Goal: Information Seeking & Learning: Learn about a topic

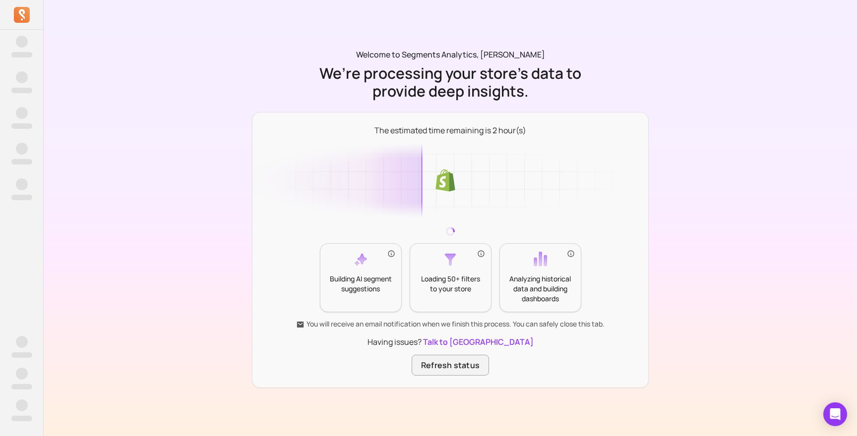
click at [467, 370] on button "Refresh status" at bounding box center [450, 365] width 77 height 21
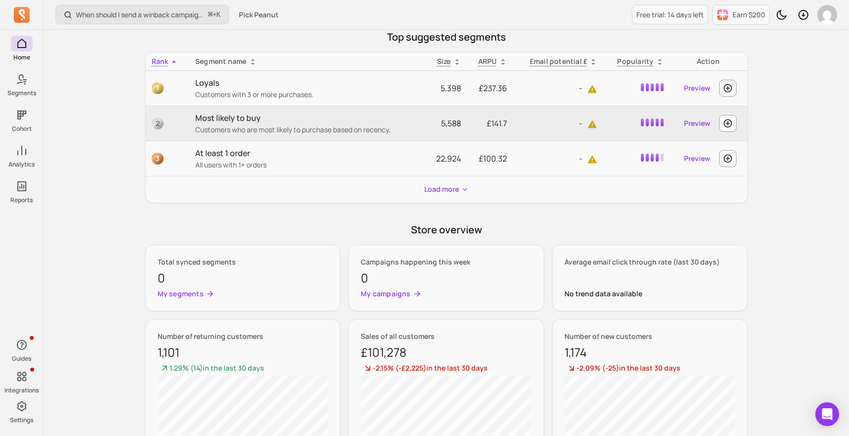
scroll to position [563, 0]
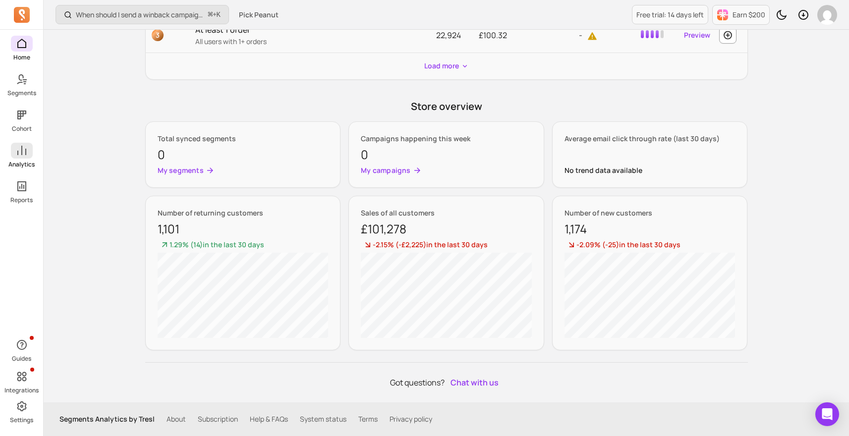
click at [21, 156] on icon at bounding box center [22, 151] width 12 height 12
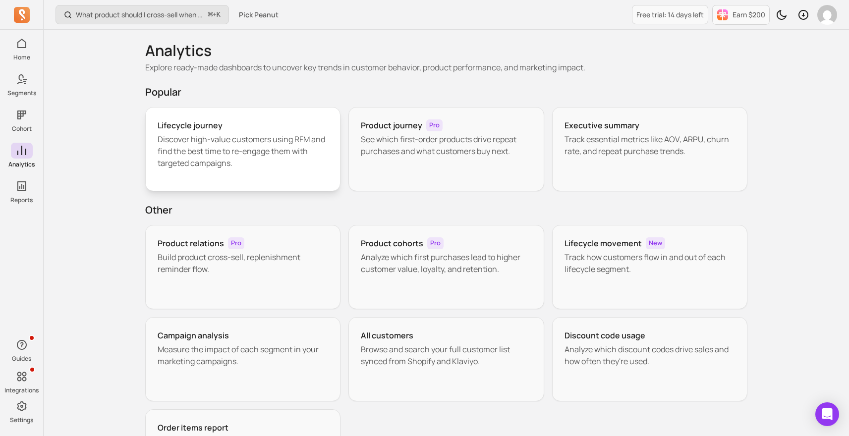
click at [264, 141] on p "Discover high-value customers using RFM and find the best time to re-engage the…" at bounding box center [243, 151] width 171 height 36
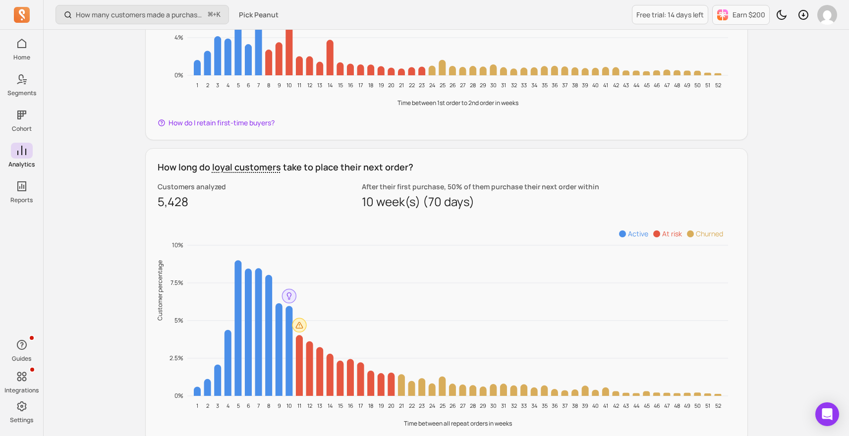
scroll to position [809, 0]
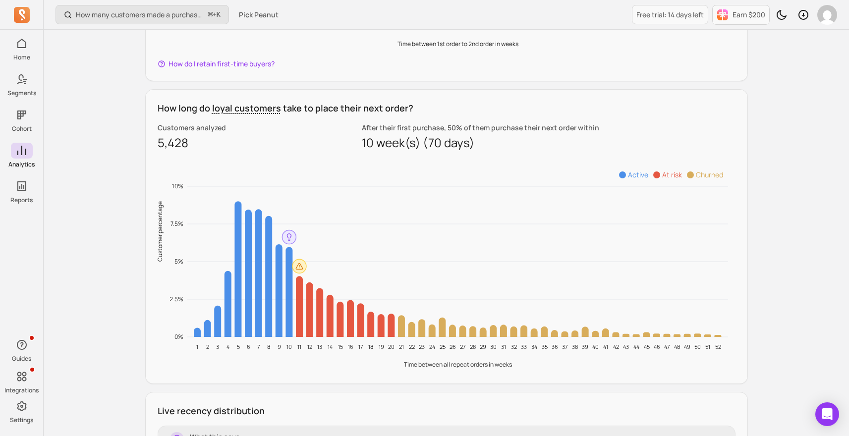
click at [528, 107] on h3 "How long do loyal customers take to place their next order?" at bounding box center [447, 108] width 578 height 13
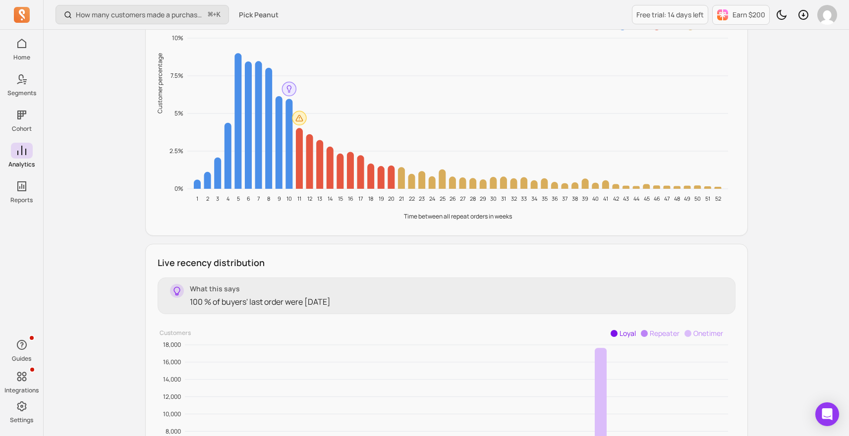
scroll to position [985, 0]
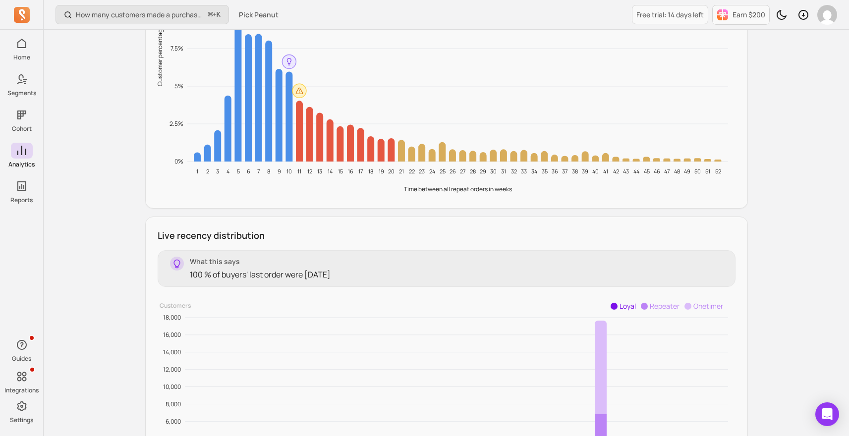
click at [244, 270] on p "100 % of buyers' last order were [DATE]" at bounding box center [260, 275] width 141 height 12
click at [331, 262] on p "What this says" at bounding box center [260, 262] width 141 height 10
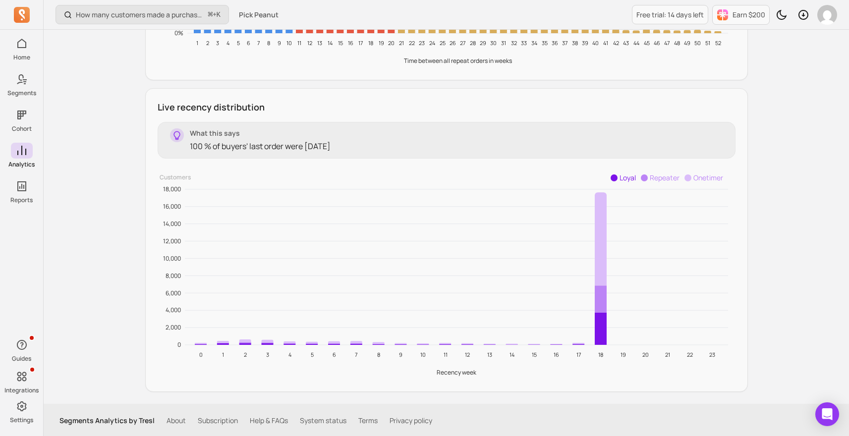
scroll to position [1114, 0]
click at [651, 174] on span "Repeater" at bounding box center [665, 176] width 30 height 9
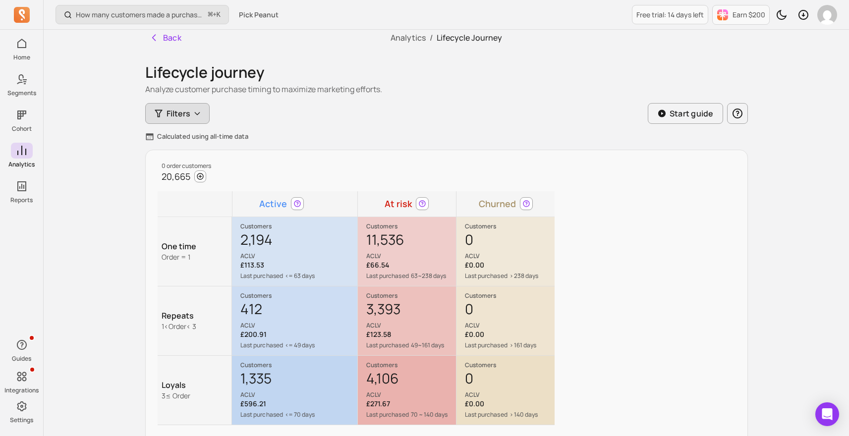
scroll to position [0, 0]
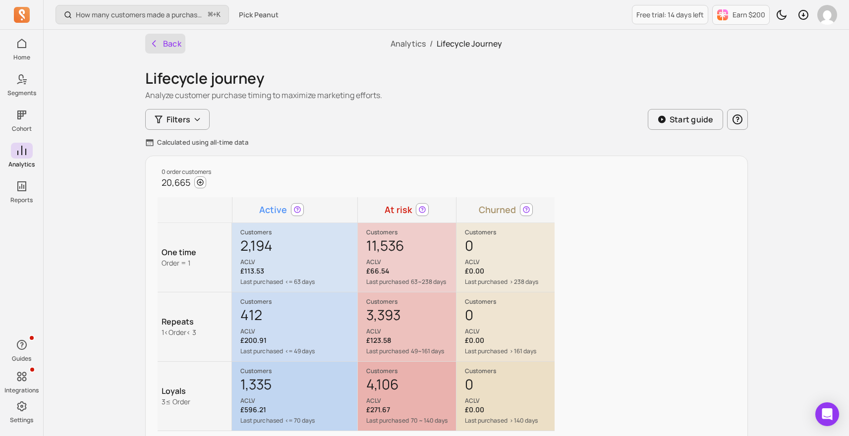
click at [168, 49] on button "Back" at bounding box center [165, 44] width 41 height 20
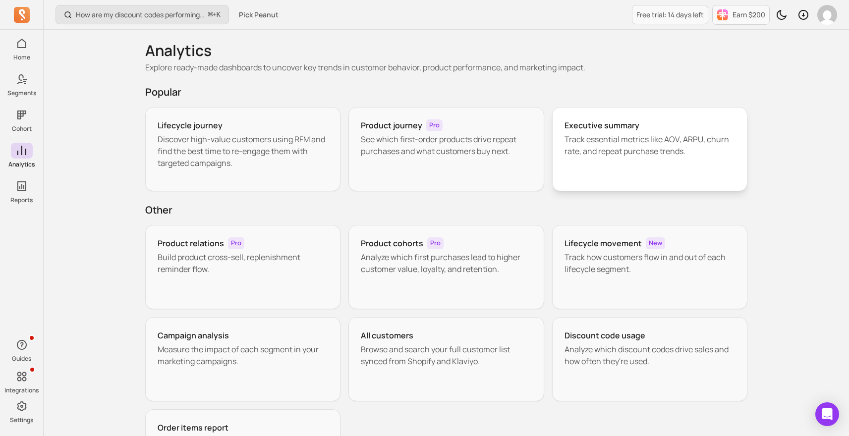
click at [647, 169] on div "Executive summary Track essential metrics like AOV, ARPU, churn rate, and repea…" at bounding box center [650, 149] width 196 height 84
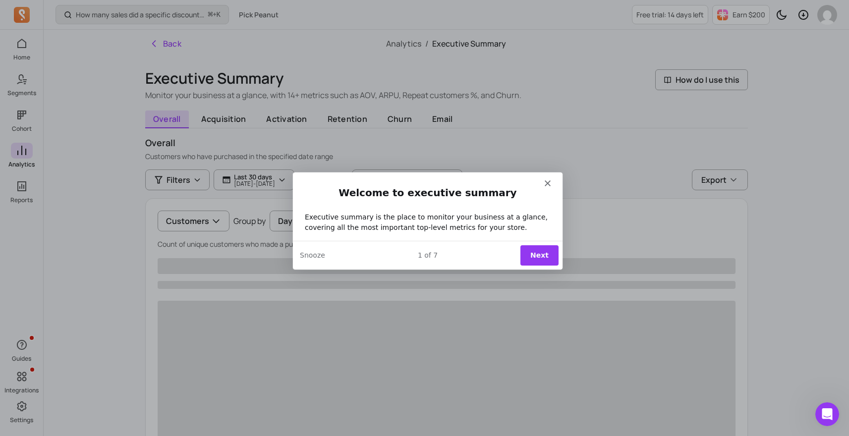
click at [551, 183] on div "Intercom messenger" at bounding box center [427, 179] width 270 height 14
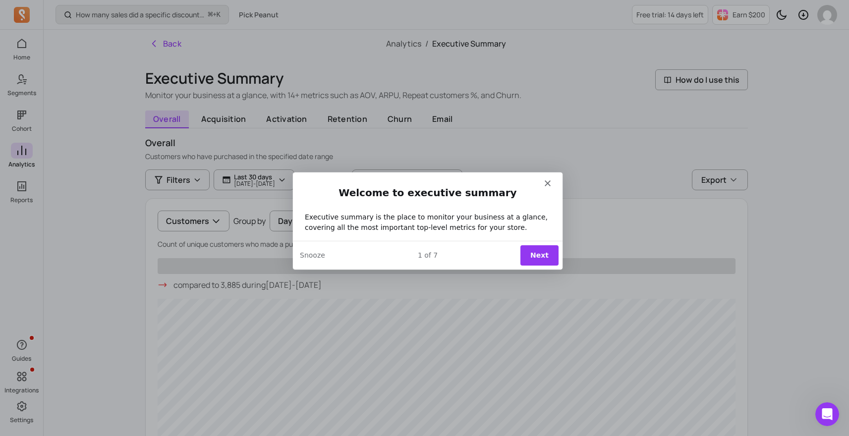
click at [548, 183] on icon "Close" at bounding box center [547, 183] width 6 height 6
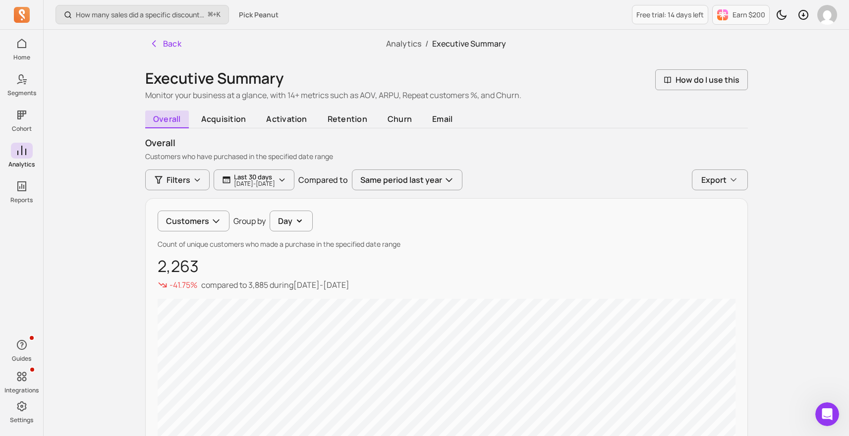
click at [259, 190] on div "Filters Last 30 days 2025-08-18 - 2025-09-17 Compared to Same period last year …" at bounding box center [446, 385] width 603 height 431
click at [275, 175] on p "Last 30 days" at bounding box center [254, 177] width 41 height 8
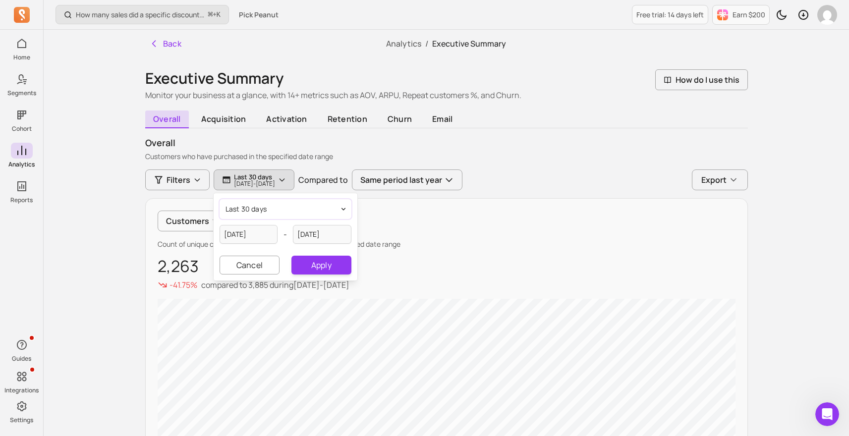
click at [272, 214] on button "last 30 days" at bounding box center [286, 209] width 132 height 20
click at [263, 283] on span "last 365 days" at bounding box center [267, 286] width 44 height 10
type input "[DATE]"
click at [330, 263] on button "Apply" at bounding box center [322, 265] width 60 height 19
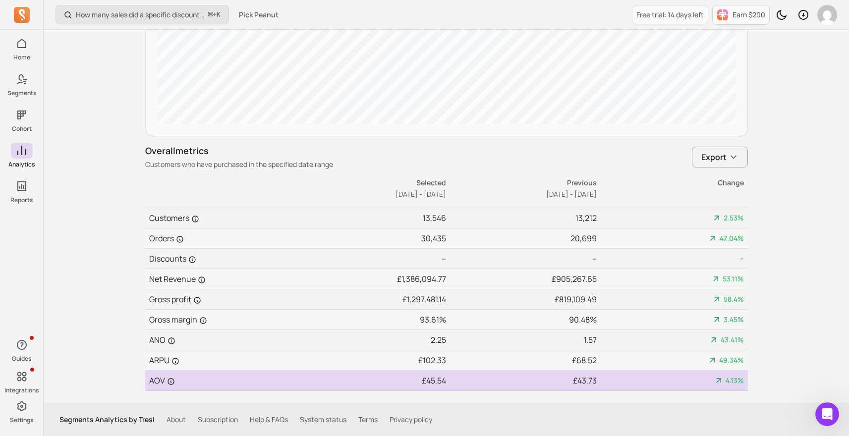
scroll to position [465, 0]
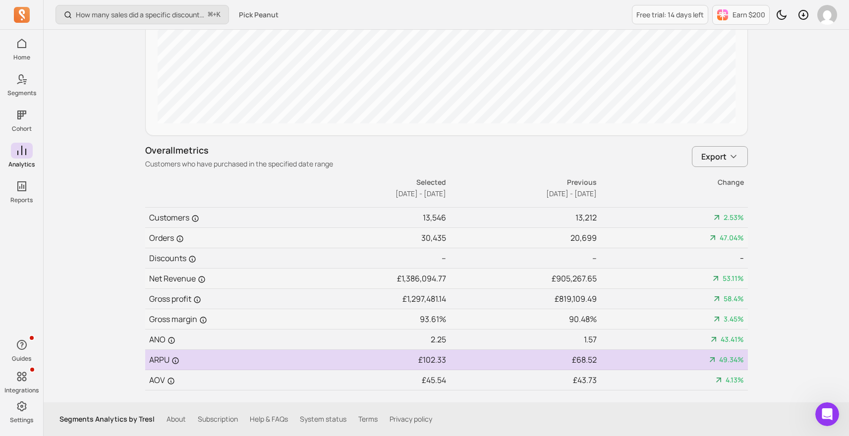
click at [434, 358] on td "£102.33" at bounding box center [371, 360] width 151 height 20
click at [433, 358] on td "£102.33" at bounding box center [371, 360] width 151 height 20
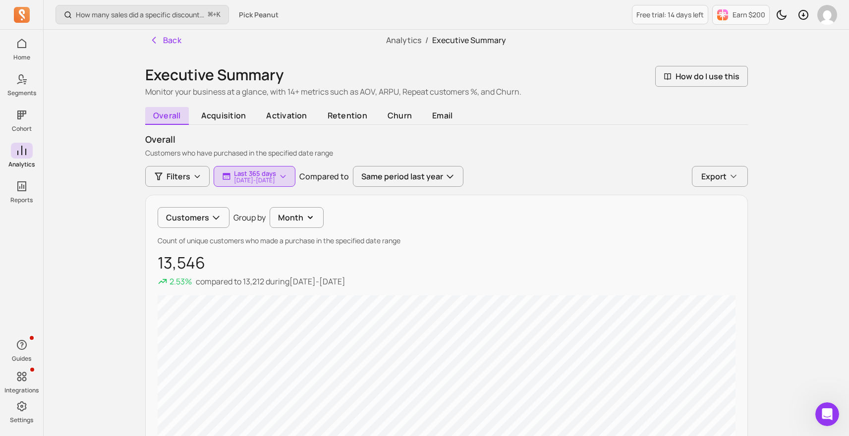
scroll to position [0, 0]
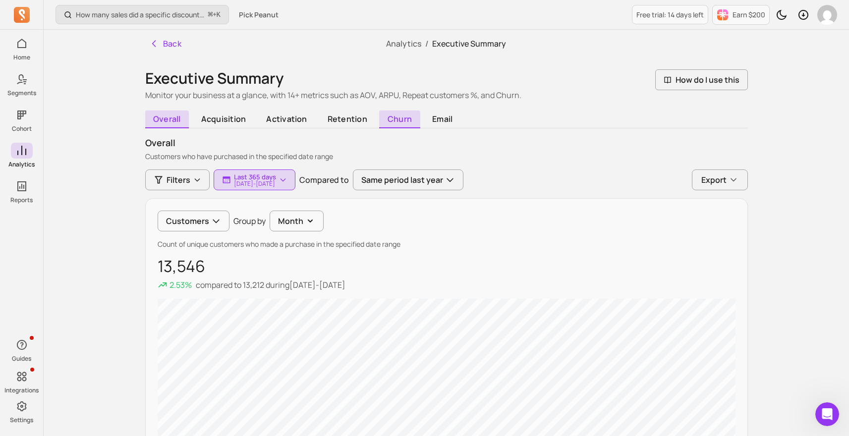
click at [407, 117] on span "churn" at bounding box center [399, 120] width 41 height 18
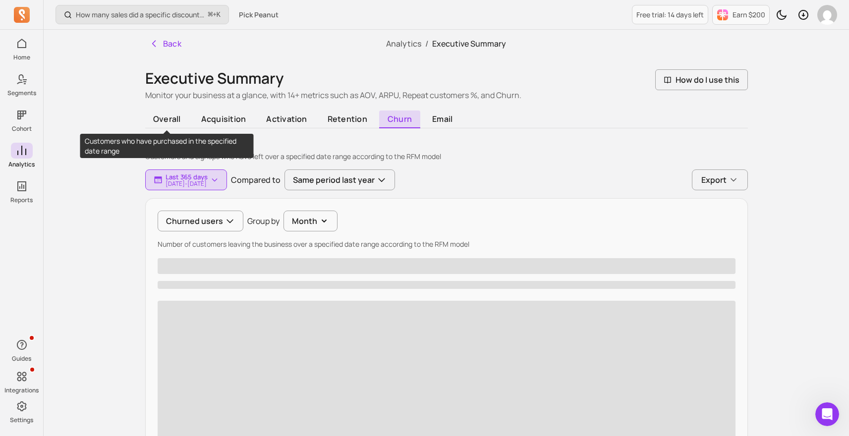
click at [169, 128] on span "overall" at bounding box center [167, 121] width 44 height 16
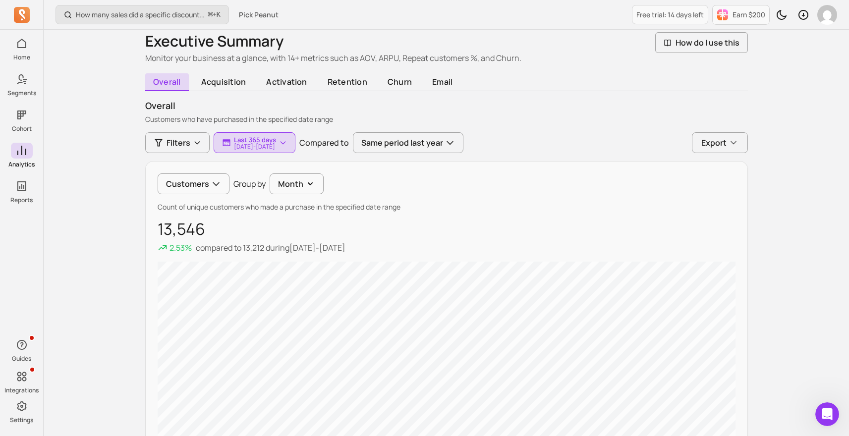
scroll to position [163, 0]
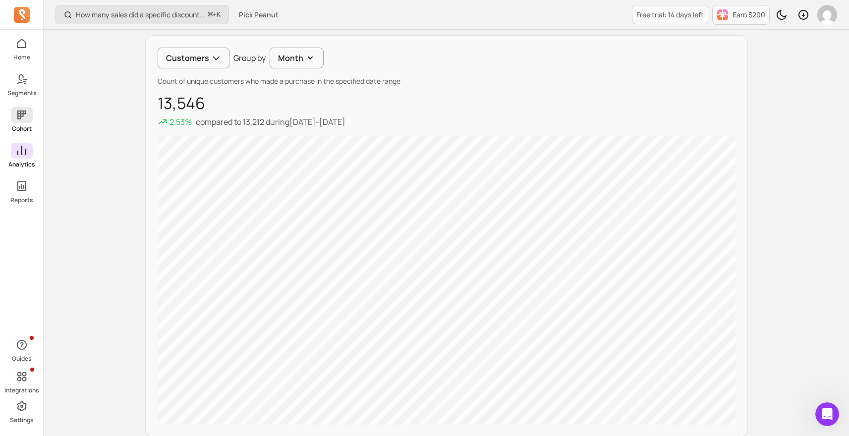
click at [20, 113] on icon at bounding box center [21, 115] width 9 height 9
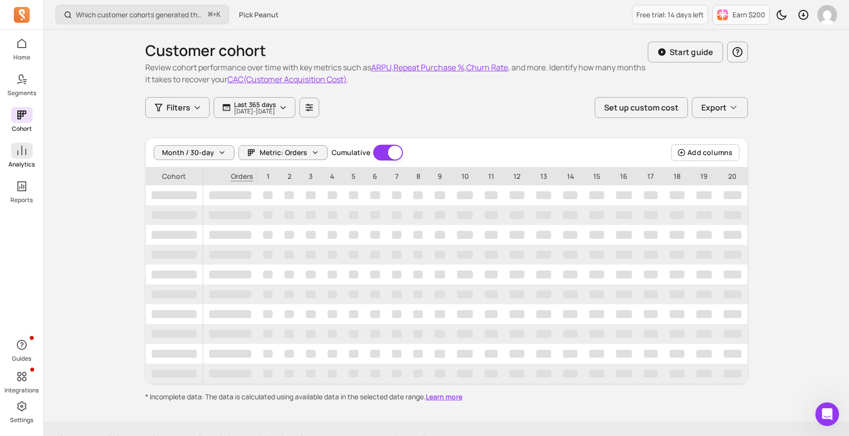
click at [30, 157] on span at bounding box center [22, 151] width 22 height 16
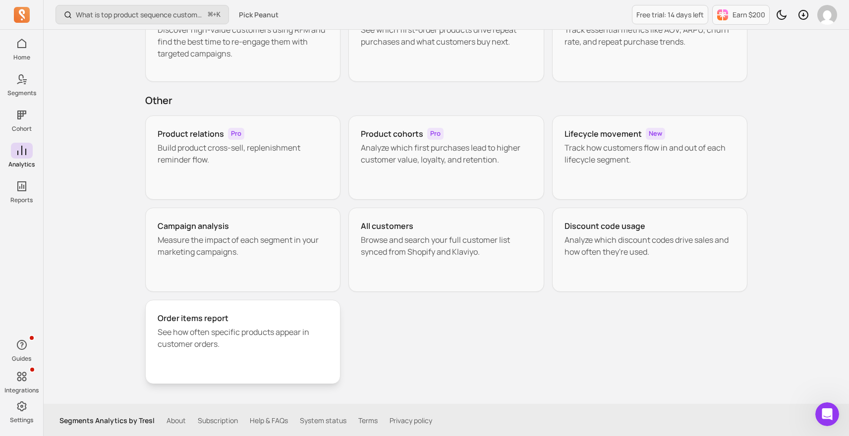
scroll to position [111, 0]
click at [256, 345] on p "See how often specific products appear in customer orders." at bounding box center [243, 337] width 171 height 24
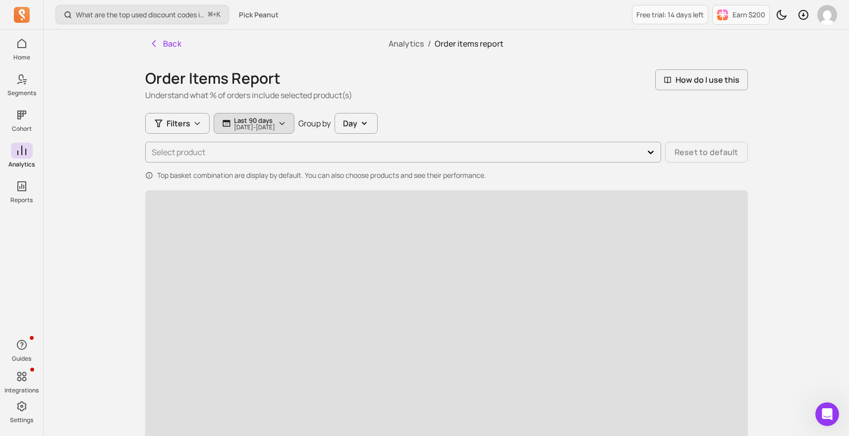
click at [286, 121] on icon "button" at bounding box center [282, 124] width 8 height 8
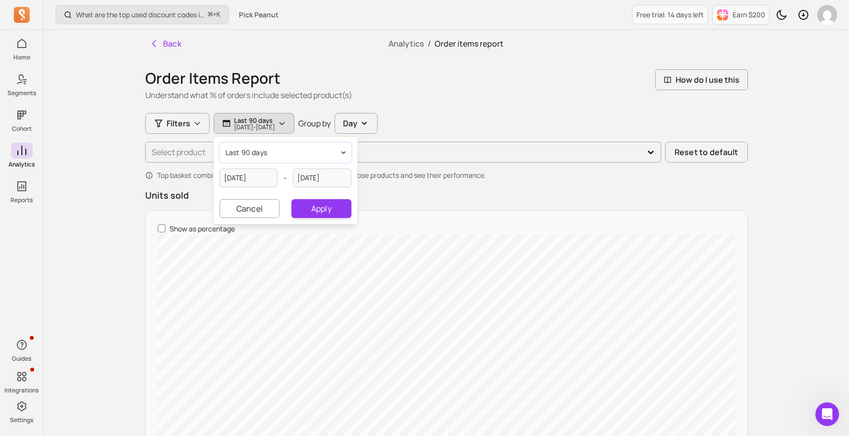
click at [278, 151] on button "last 90 days" at bounding box center [286, 153] width 132 height 20
click at [270, 236] on div "last 365 days" at bounding box center [262, 229] width 78 height 18
type input "[DATE]"
click at [330, 215] on button "Apply" at bounding box center [322, 208] width 60 height 19
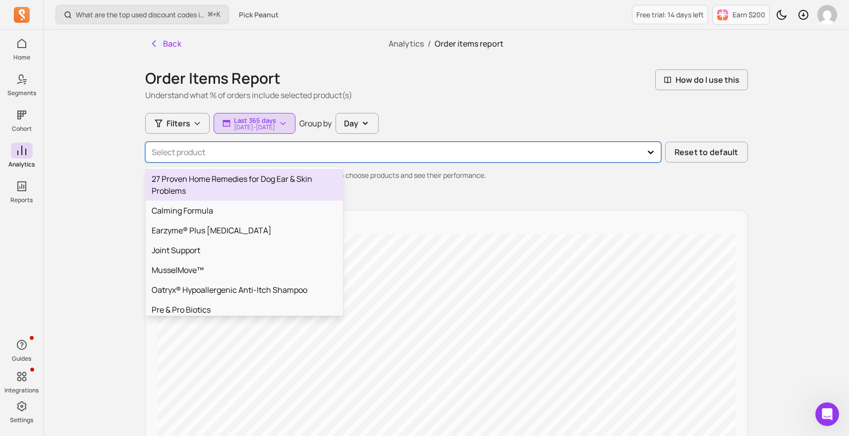
click at [251, 155] on div at bounding box center [394, 152] width 485 height 14
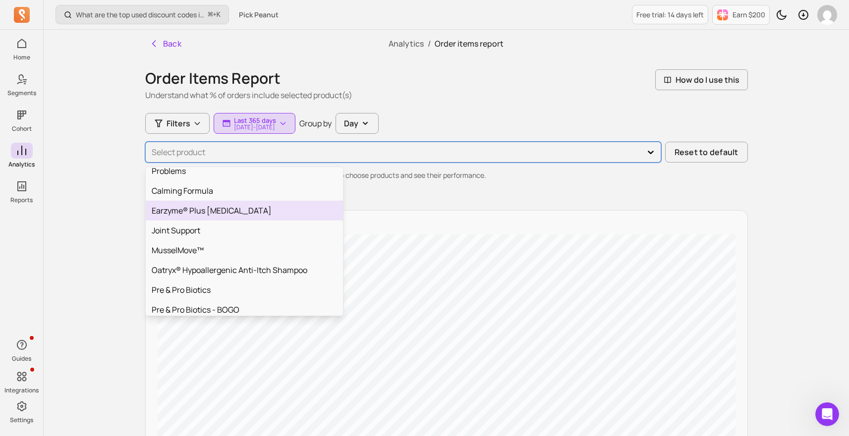
scroll to position [23, 0]
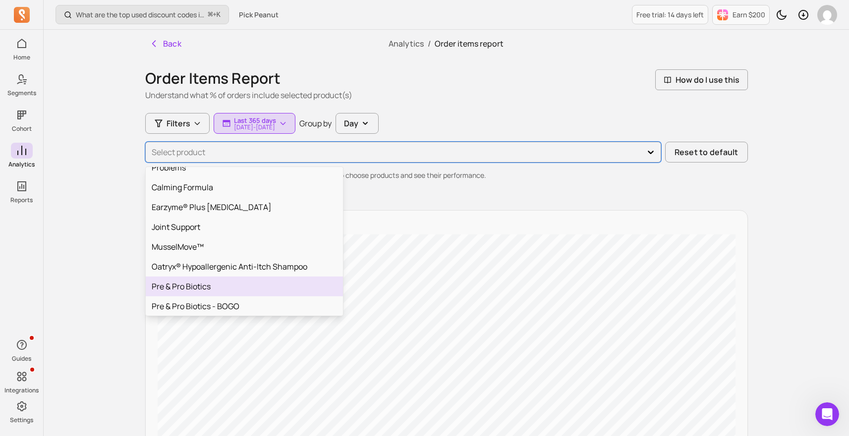
click at [208, 284] on div "Pre & Pro Biotics" at bounding box center [244, 287] width 197 height 20
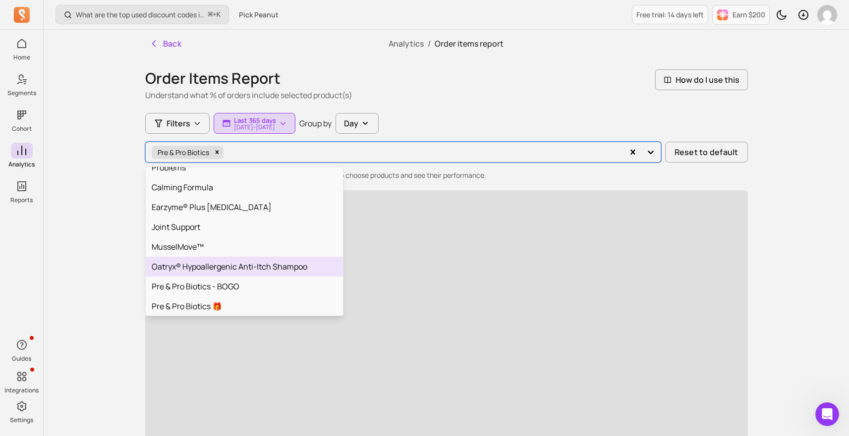
click at [772, 213] on div "What are the top used discount codes in my campaigns? ⌘ + K Pick Peanut Free tr…" at bounding box center [447, 408] width 806 height 816
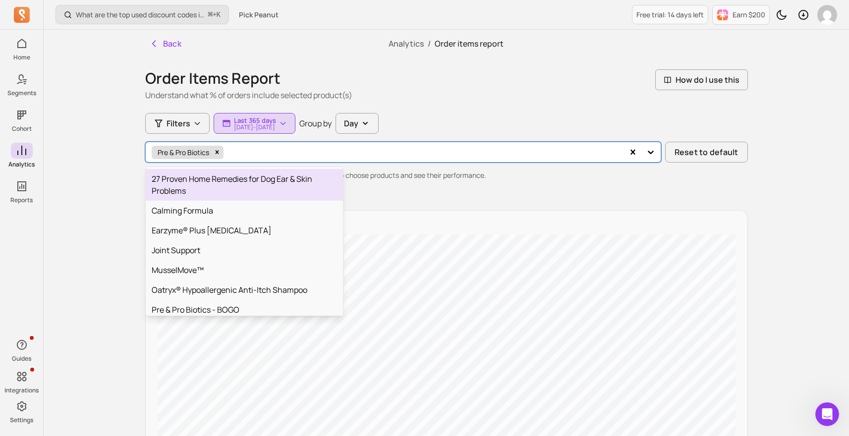
click at [567, 154] on div at bounding box center [423, 152] width 394 height 14
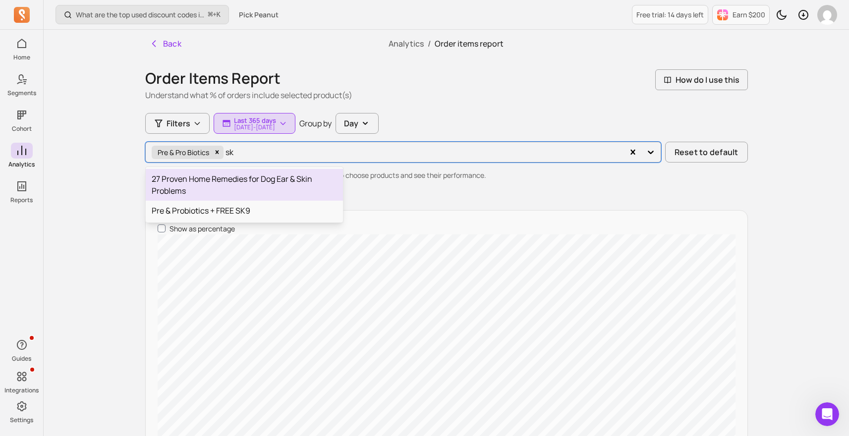
type input "s"
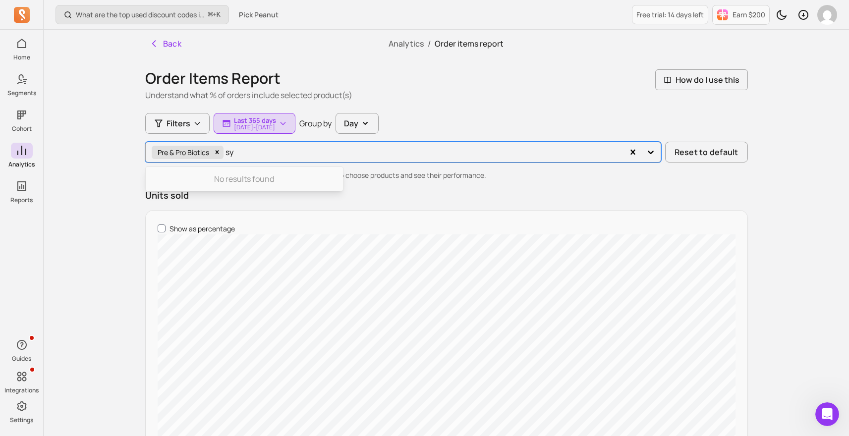
type input "s"
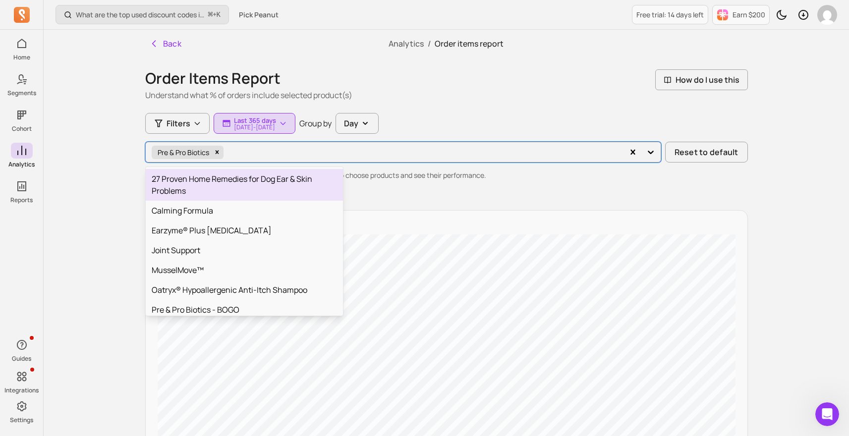
click at [584, 115] on div "Filters Last 365 days 2024-09-17 - 2025-09-17 Group by Day" at bounding box center [446, 123] width 603 height 21
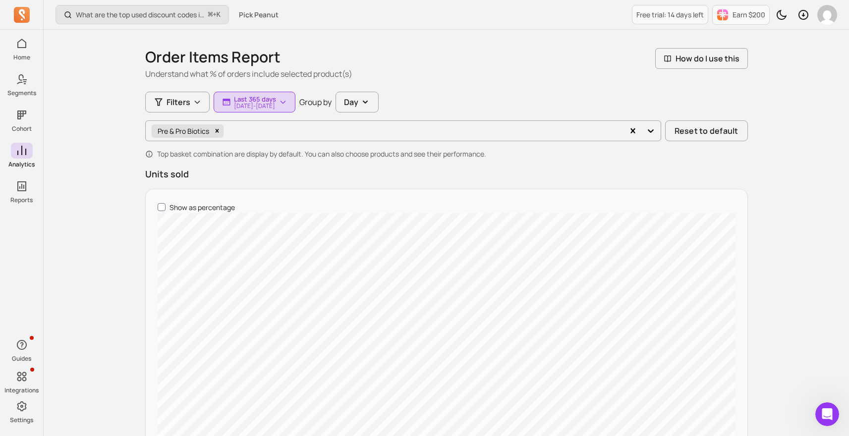
scroll to position [26, 0]
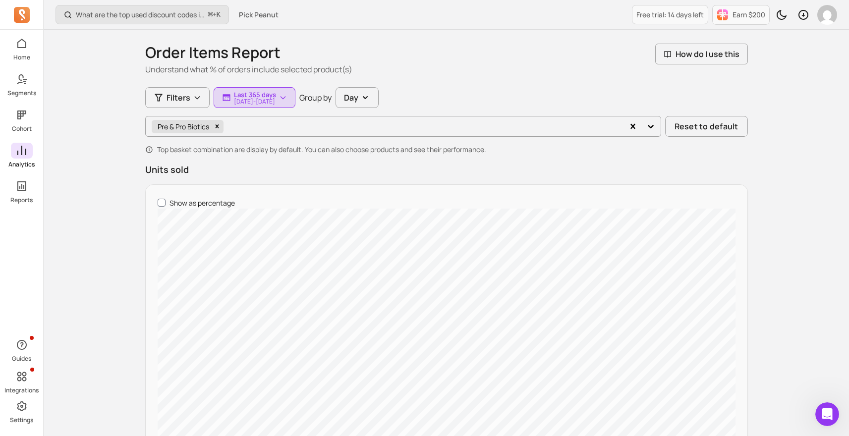
click at [26, 152] on icon at bounding box center [22, 151] width 12 height 12
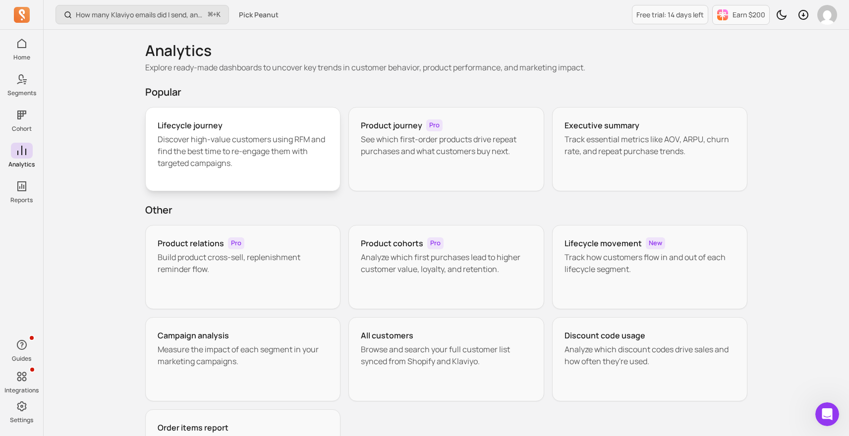
click at [266, 136] on p "Discover high-value customers using RFM and find the best time to re-engage the…" at bounding box center [243, 151] width 171 height 36
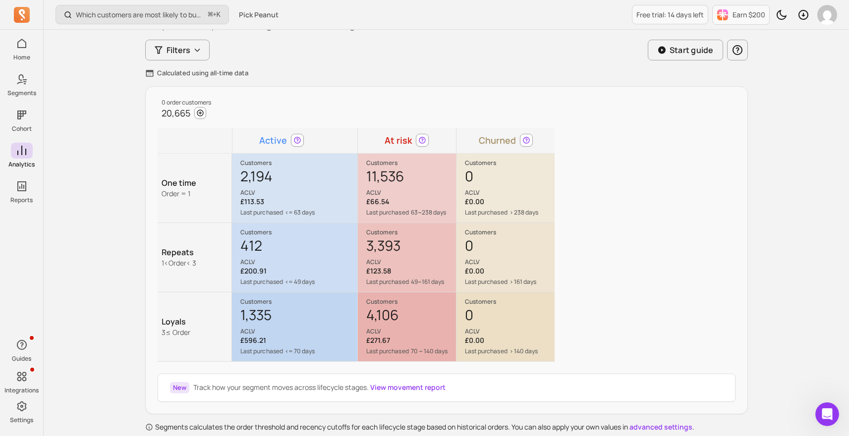
scroll to position [76, 0]
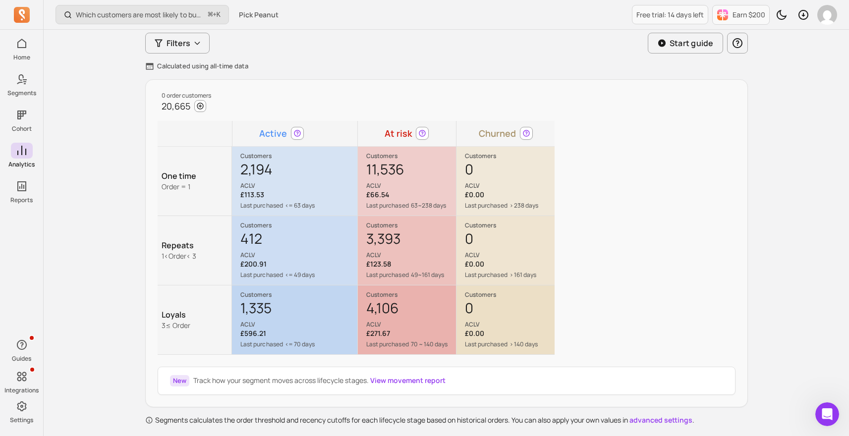
click at [259, 268] on p "£200.91" at bounding box center [299, 264] width 117 height 10
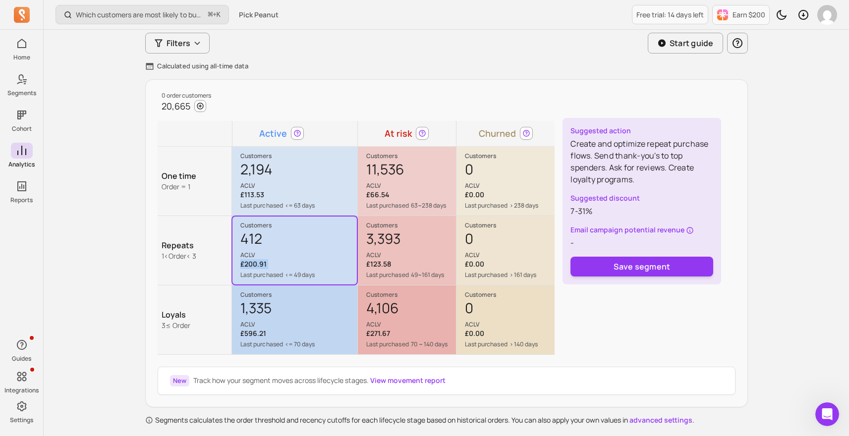
click at [259, 268] on p "£200.91" at bounding box center [299, 264] width 117 height 10
click at [293, 324] on p "ACLV" at bounding box center [299, 325] width 117 height 8
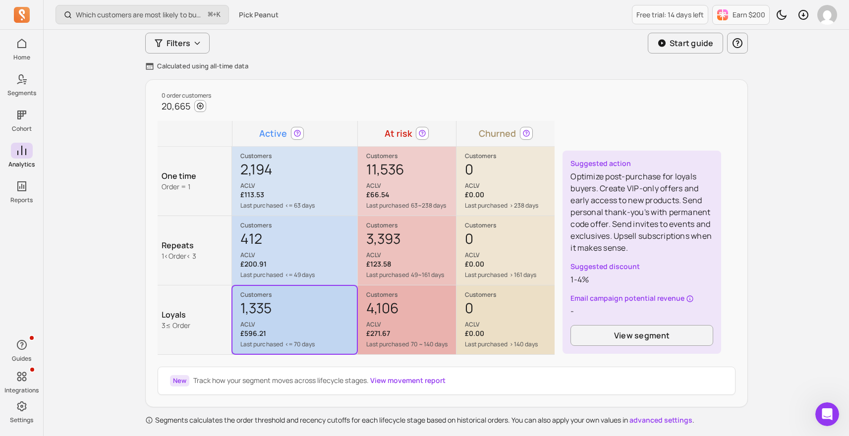
click at [257, 202] on p "Last purchased" at bounding box center [262, 206] width 43 height 8
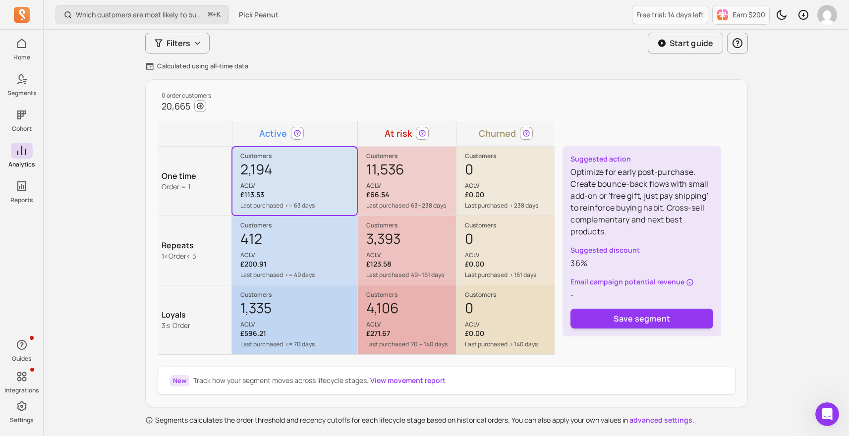
click at [387, 208] on p "Last purchased" at bounding box center [387, 206] width 43 height 8
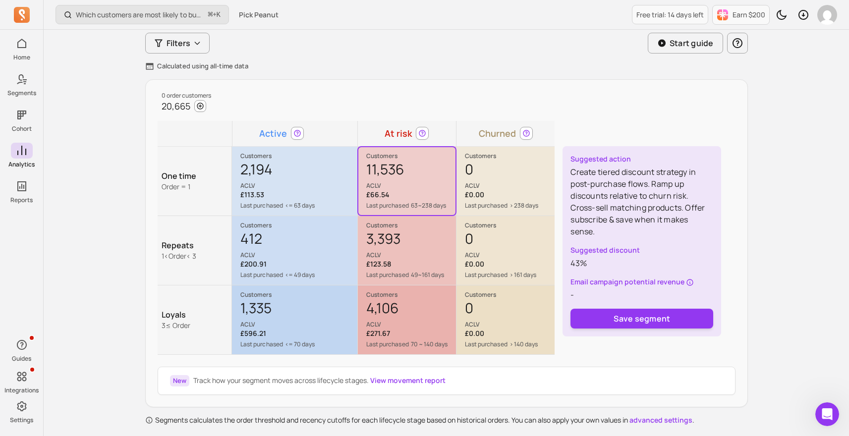
click at [391, 257] on p "ACLV" at bounding box center [410, 255] width 89 height 8
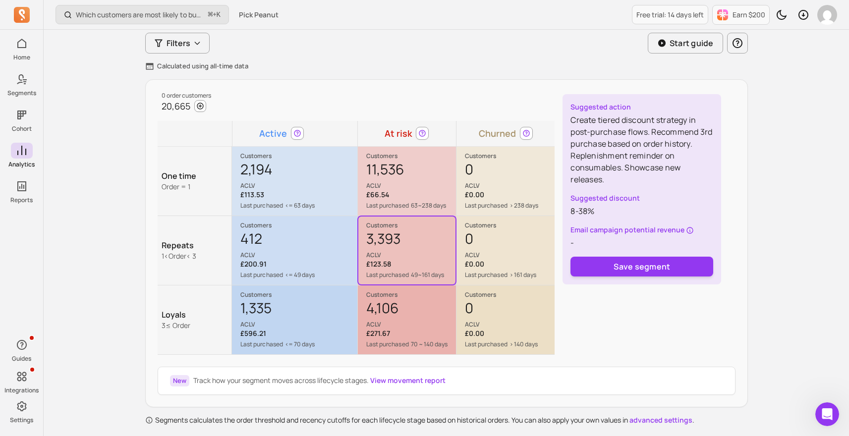
click at [415, 310] on div "4,106 ACLV" at bounding box center [410, 314] width 89 height 30
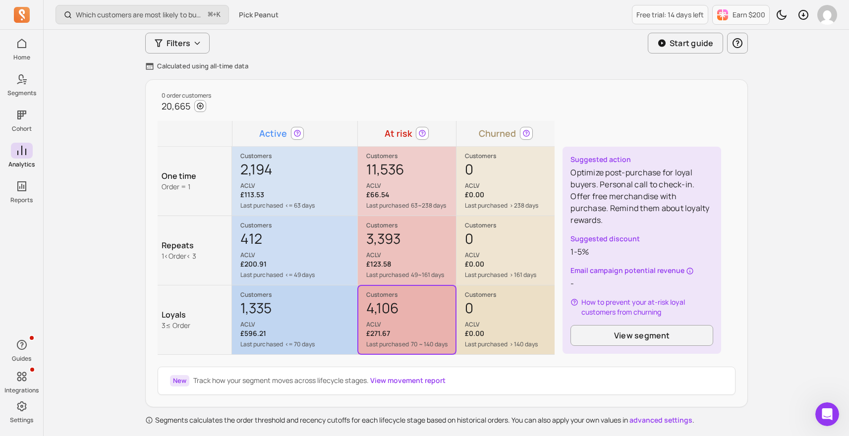
click at [302, 192] on p "£113.53" at bounding box center [299, 195] width 117 height 10
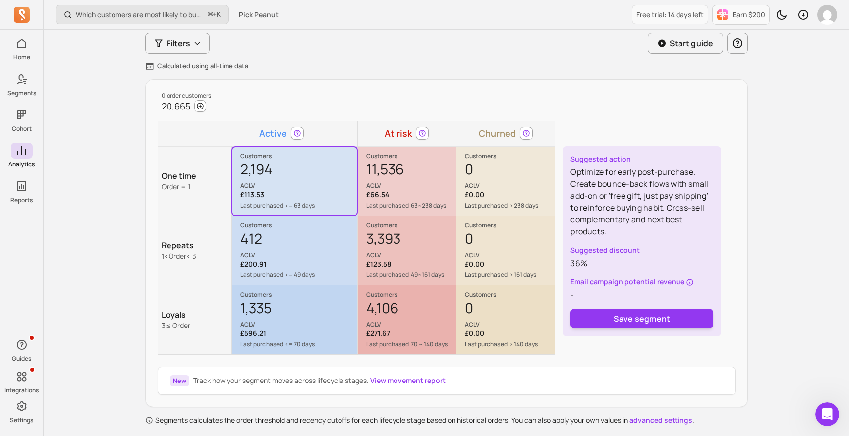
click at [397, 83] on div "0 order customers 20,665 Active At risk Churned One time Order = 1 Customers 2,…" at bounding box center [357, 223] width 422 height 287
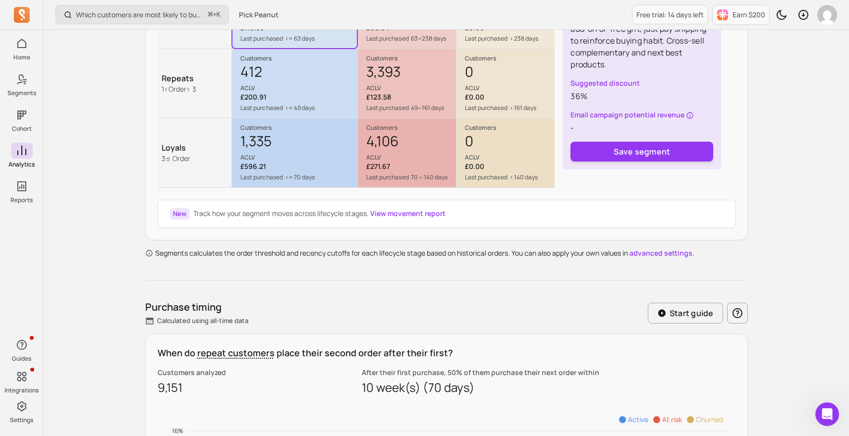
scroll to position [412, 0]
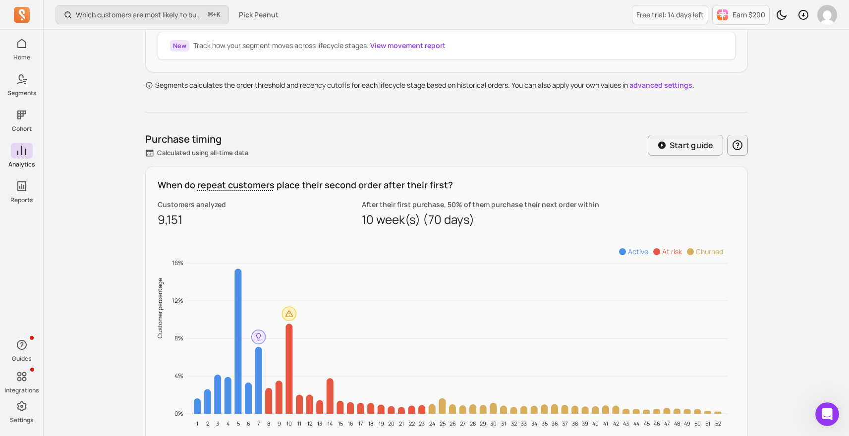
click at [363, 191] on div "When do repeat customers place their second order after their first? Customers …" at bounding box center [446, 322] width 603 height 313
click at [394, 174] on div "When do repeat customers place their second order after their first? Customers …" at bounding box center [446, 322] width 603 height 313
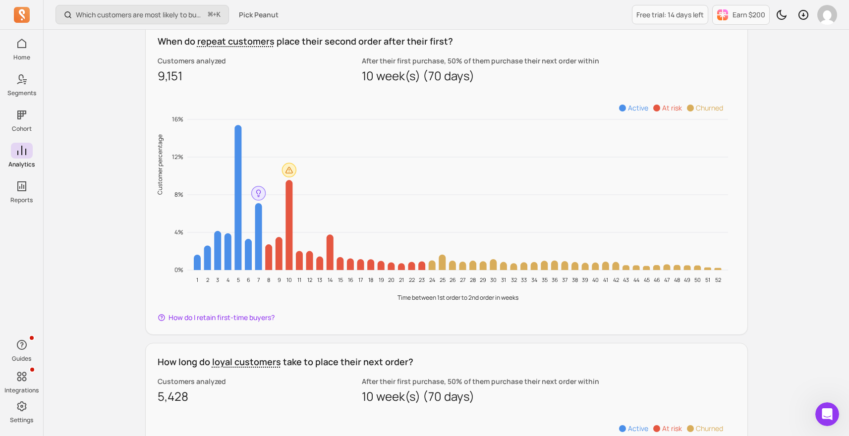
scroll to position [556, 0]
click at [238, 319] on span "How do I retain first-time buyers?" at bounding box center [222, 317] width 106 height 10
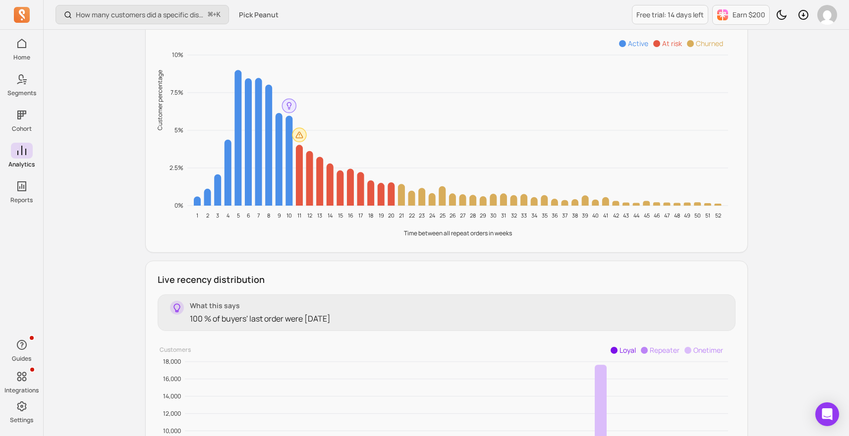
scroll to position [883, 0]
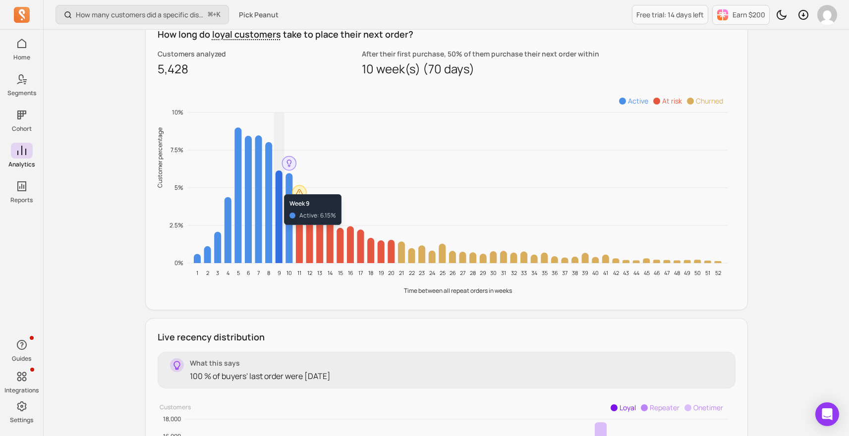
click at [283, 189] on icon "1 2 3 4 5 6 7 8 9 10 11 12 13 14 15 16 17 18 19 20 21 22 23 24 25 26 27 28 29 3…" at bounding box center [447, 191] width 578 height 213
click at [290, 181] on icon at bounding box center [289, 218] width 7 height 90
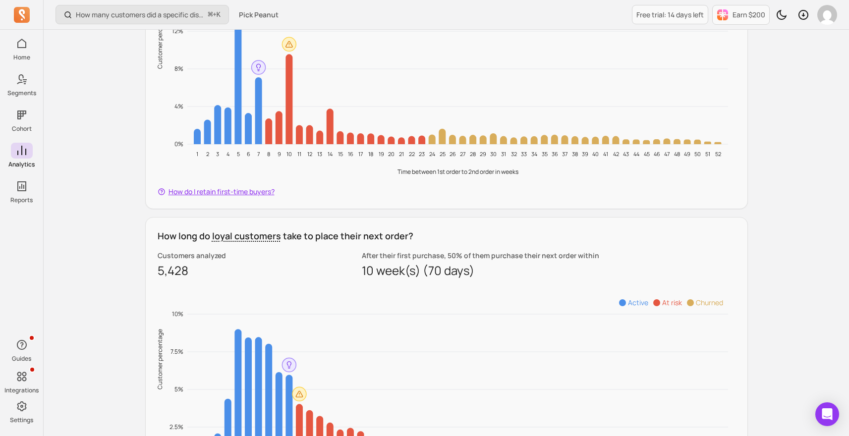
scroll to position [681, 0]
click at [237, 191] on span "How do I retain first-time buyers?" at bounding box center [222, 192] width 106 height 10
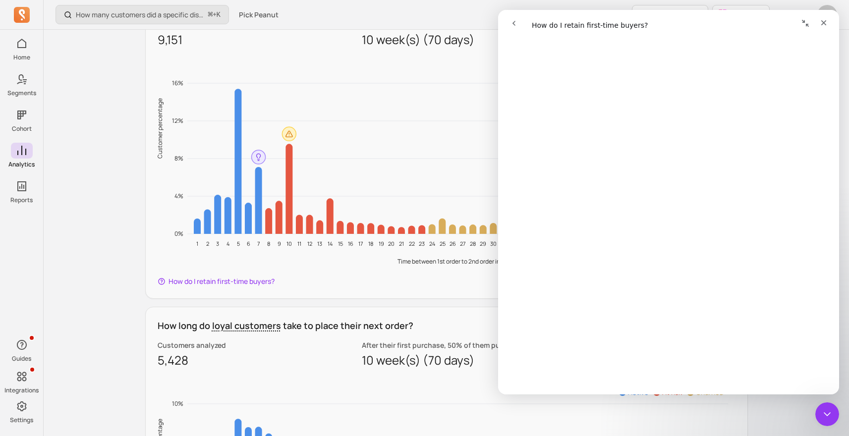
scroll to position [593, 0]
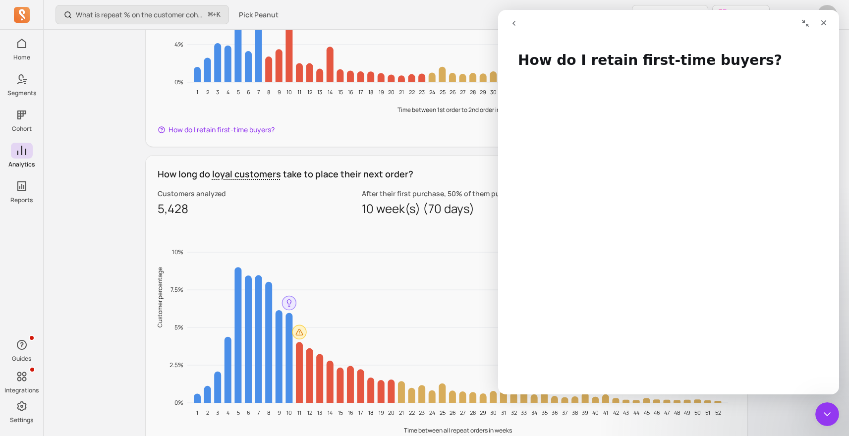
scroll to position [872, 0]
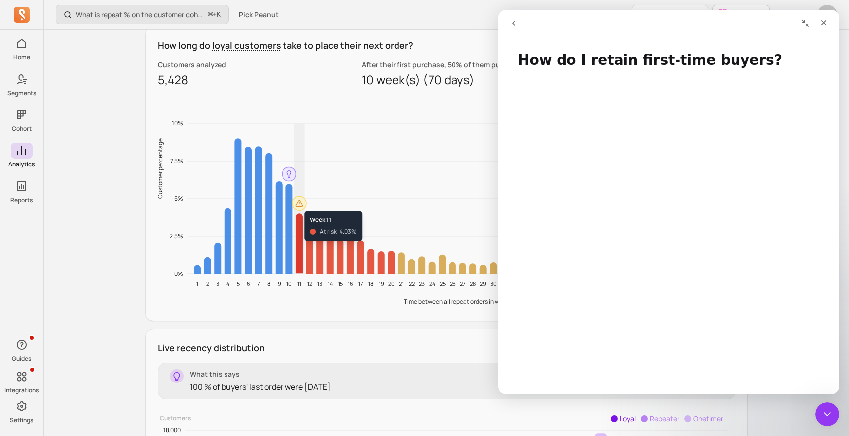
click at [299, 205] on circle at bounding box center [299, 203] width 14 height 14
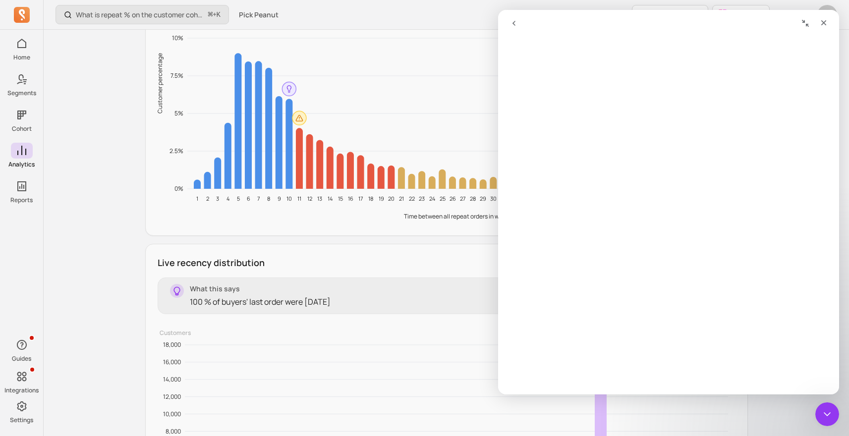
scroll to position [0, 0]
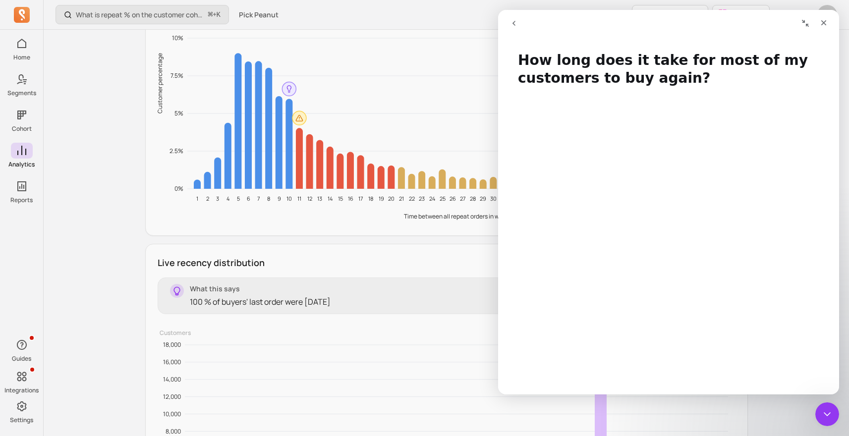
click at [510, 26] on icon "go back" at bounding box center [514, 23] width 8 height 8
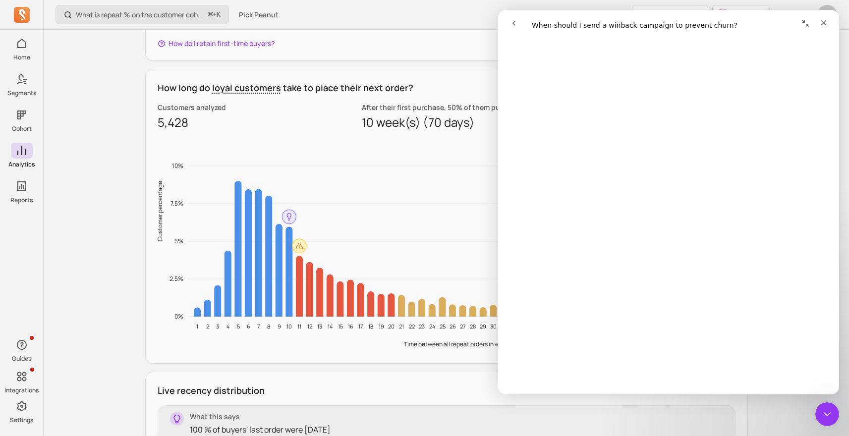
scroll to position [7, 0]
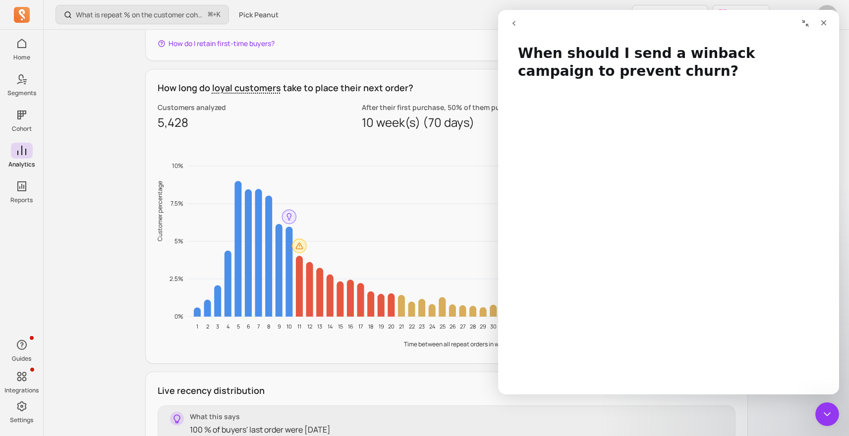
click at [510, 20] on icon "go back" at bounding box center [514, 23] width 8 height 8
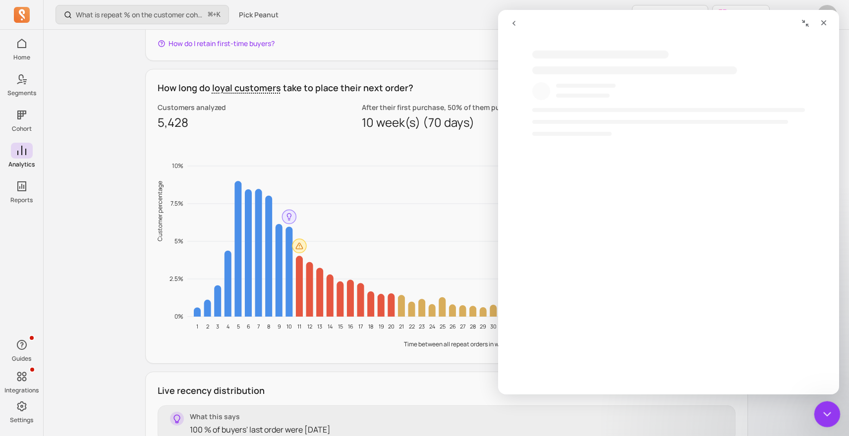
click at [826, 419] on div "Close Intercom Messenger" at bounding box center [826, 413] width 24 height 24
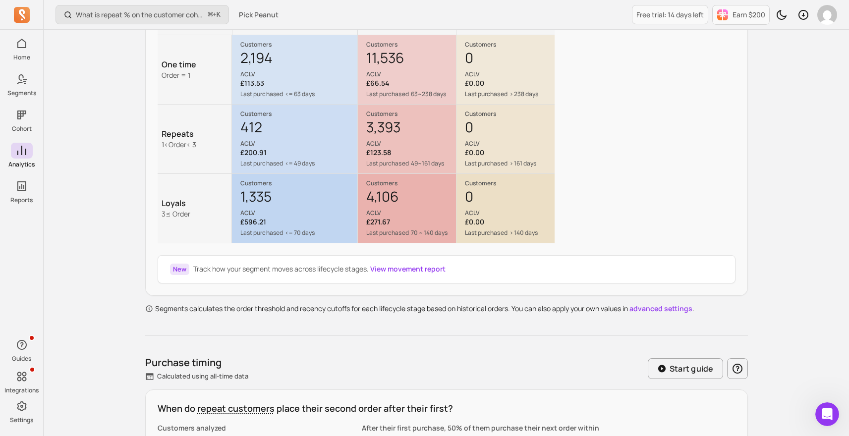
scroll to position [0, 0]
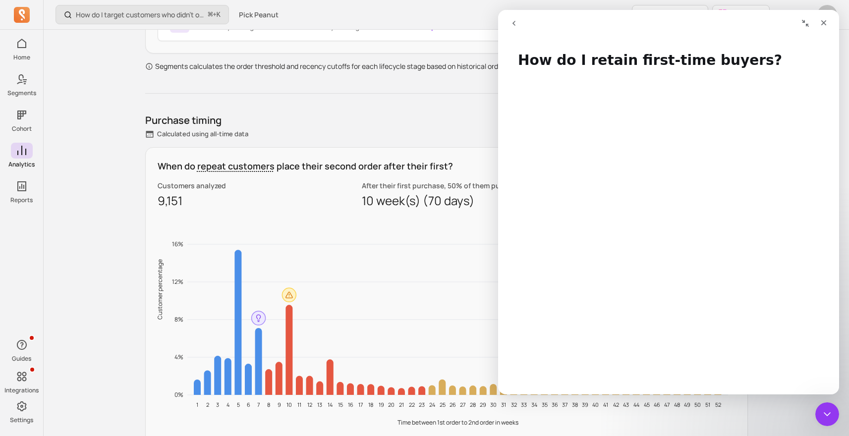
scroll to position [440, 0]
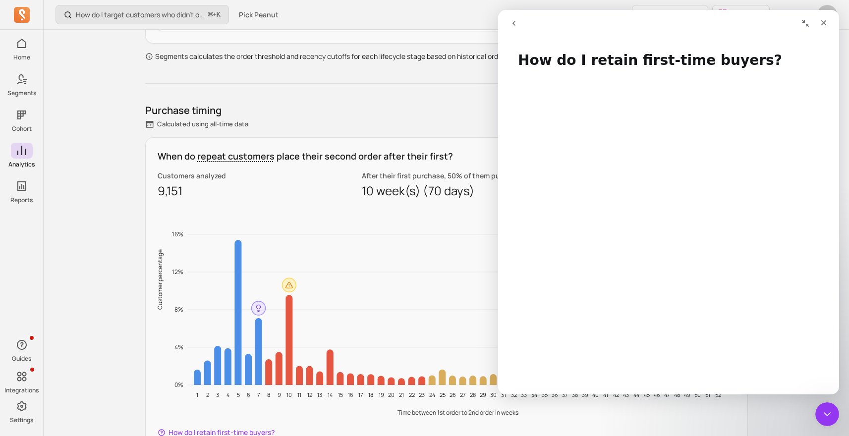
click at [96, 209] on div "How do I target customers who didn’t open or click a campaign? ⌘ + K Pick Peanu…" at bounding box center [447, 335] width 806 height 1551
drag, startPoint x: 828, startPoint y: 418, endPoint x: 1553, endPoint y: 730, distance: 789.3
click at [828, 419] on div "Close Intercom Messenger" at bounding box center [826, 413] width 24 height 24
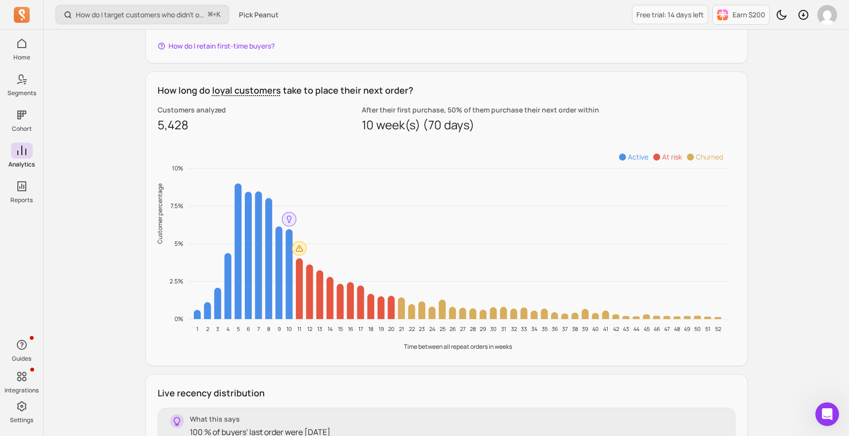
scroll to position [828, 0]
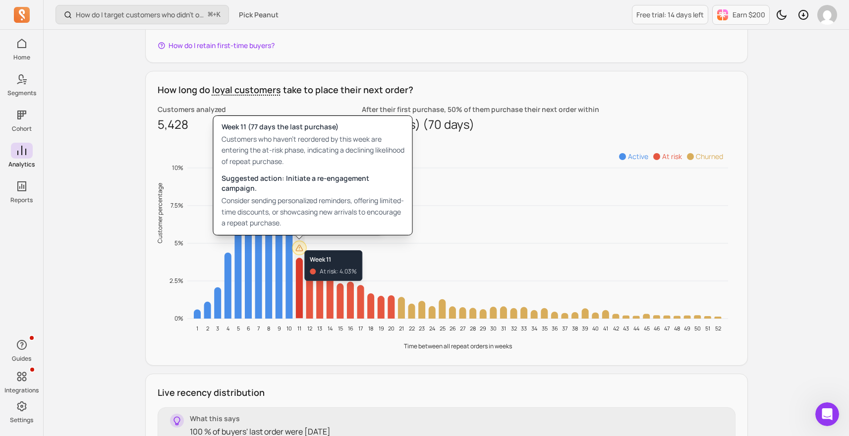
click at [300, 245] on icon at bounding box center [299, 248] width 6 height 6
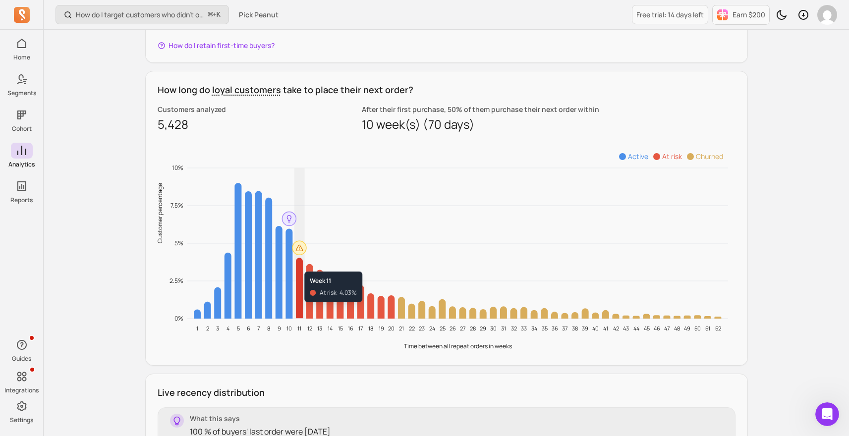
click at [299, 266] on icon at bounding box center [299, 288] width 7 height 60
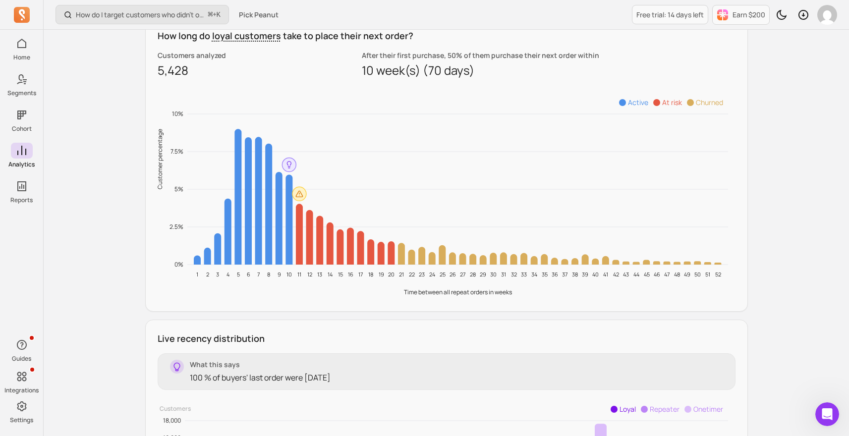
scroll to position [884, 0]
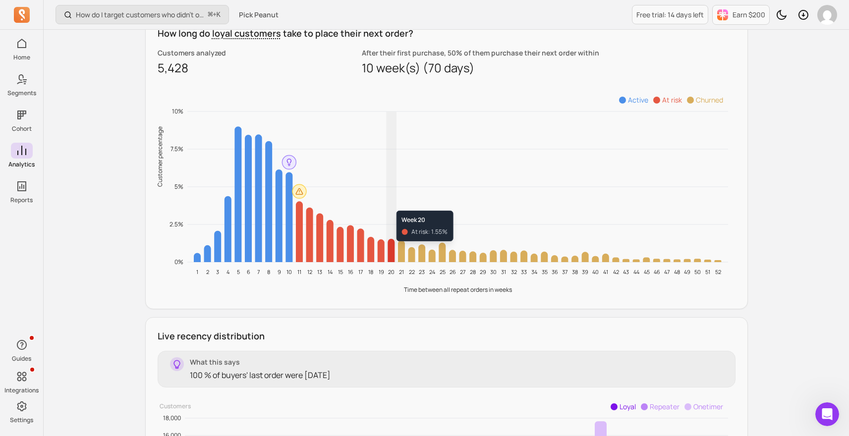
click at [388, 246] on icon at bounding box center [391, 250] width 7 height 23
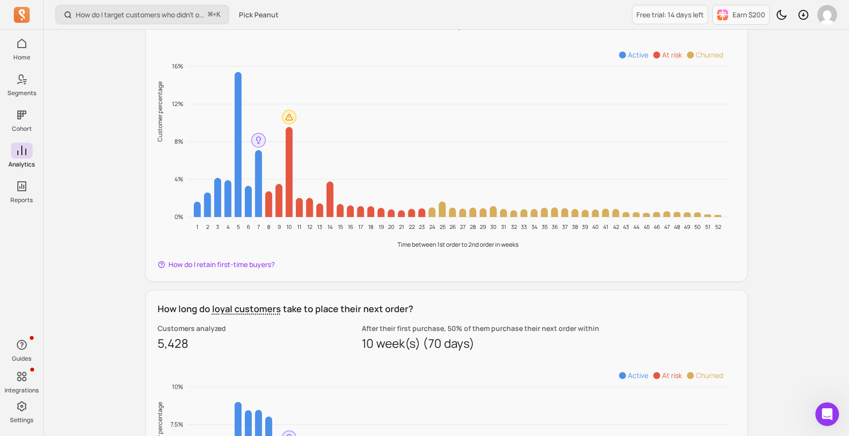
scroll to position [588, 0]
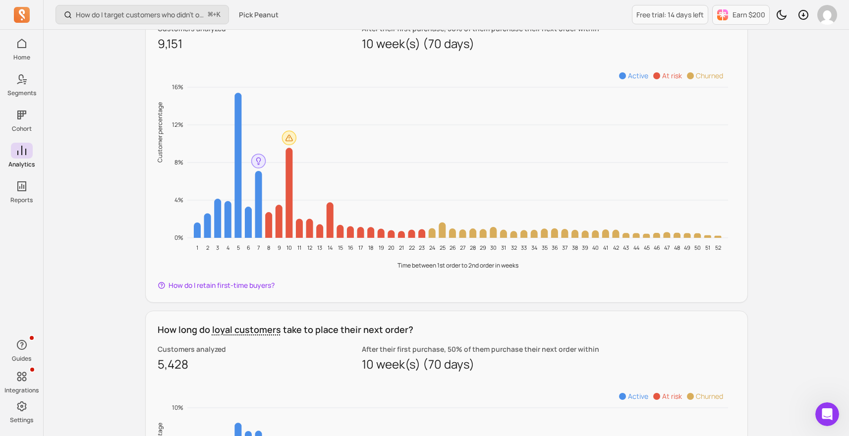
click at [191, 248] on icon "1 2 3 4 5 6 7 8 9 10 11 12 13 14 15 16 17 18 19 20 21 22 23 24 25 26 27 28 29 3…" at bounding box center [447, 166] width 578 height 213
click at [431, 267] on tspan "Time between 1st order to 2nd order in weeks" at bounding box center [457, 265] width 121 height 8
click at [454, 267] on tspan "Time between 1st order to 2nd order in weeks" at bounding box center [457, 265] width 121 height 8
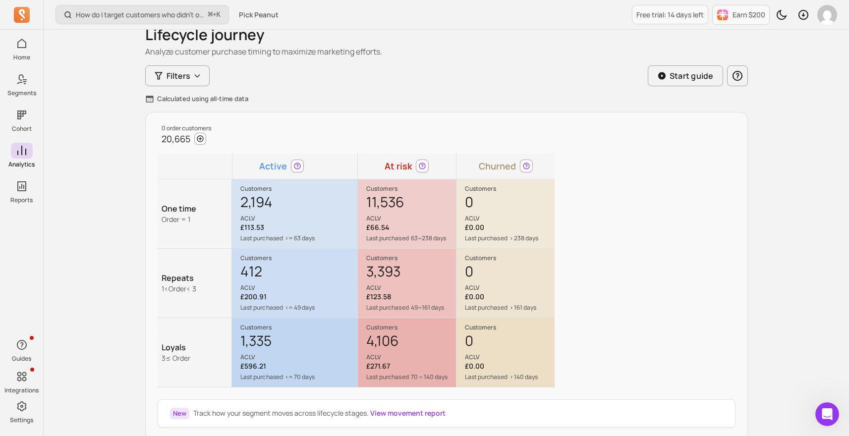
scroll to position [0, 0]
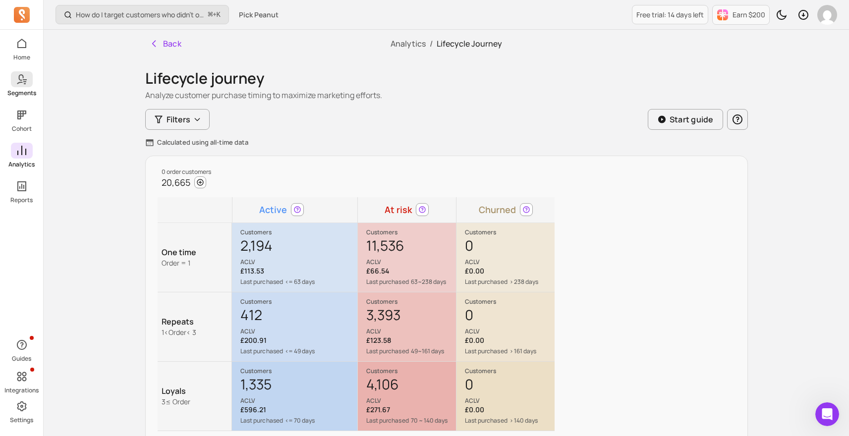
click at [29, 84] on span at bounding box center [22, 79] width 22 height 16
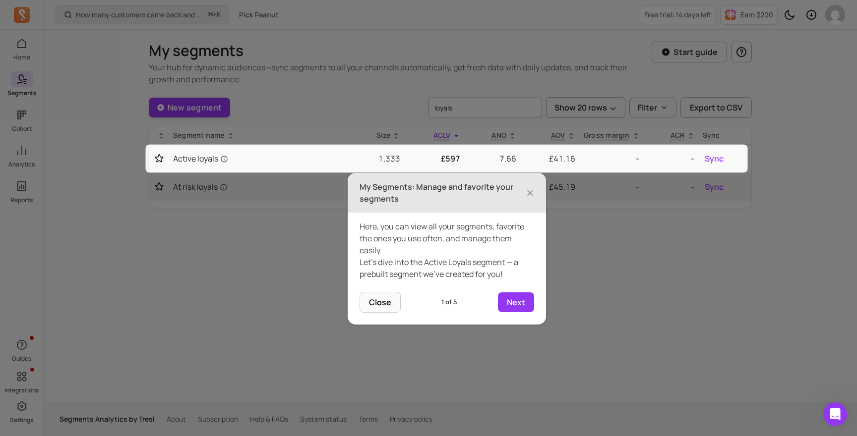
click at [523, 313] on footer "Close 1 of 5 Next" at bounding box center [447, 308] width 198 height 33
click at [520, 301] on button "Next" at bounding box center [516, 303] width 36 height 20
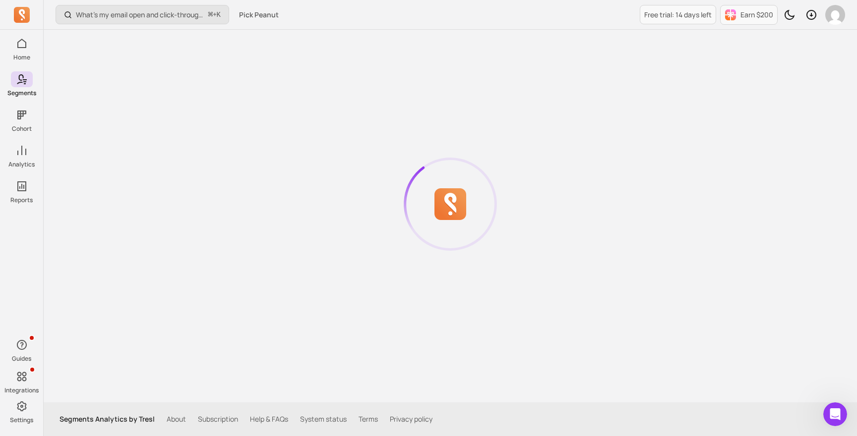
click at [472, 198] on icon at bounding box center [450, 204] width 124 height 124
click at [308, 138] on div at bounding box center [450, 204] width 603 height 349
click at [417, 148] on icon at bounding box center [450, 204] width 124 height 124
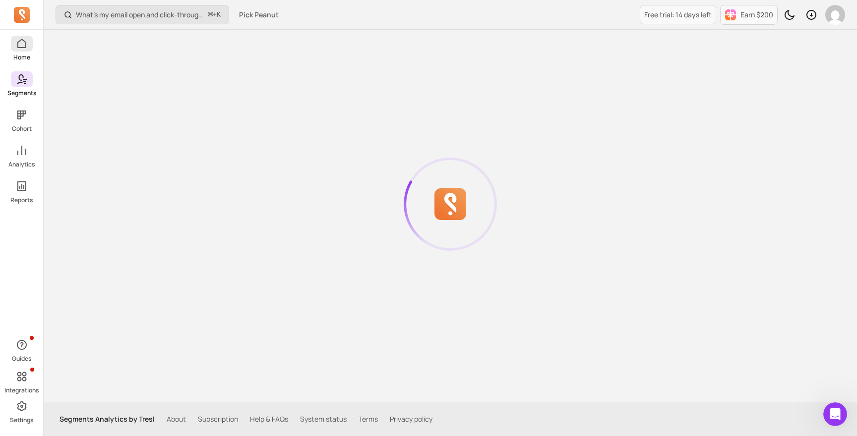
click at [12, 46] on span at bounding box center [22, 44] width 22 height 16
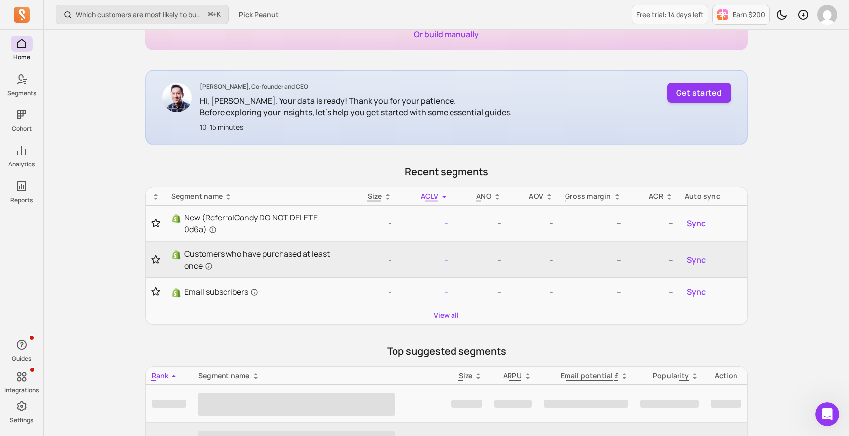
scroll to position [125, 0]
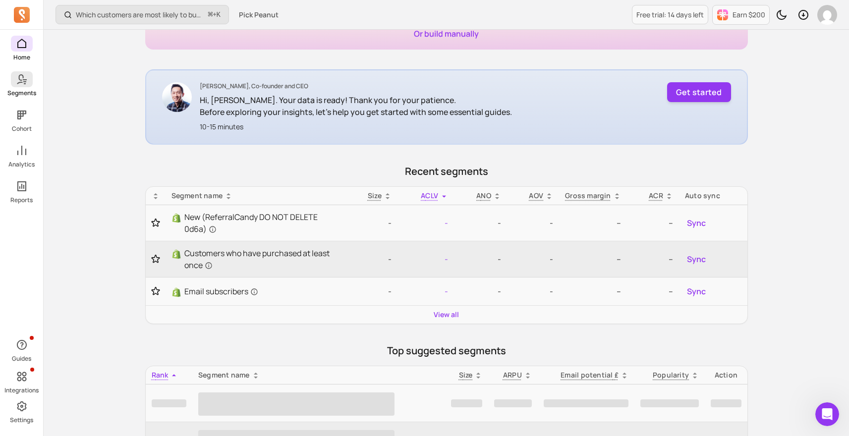
click at [31, 74] on span at bounding box center [22, 79] width 22 height 16
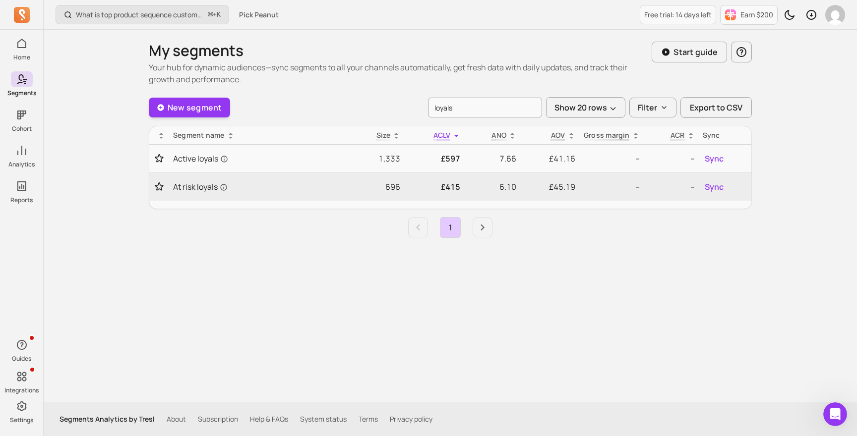
click at [466, 113] on input "loyals" at bounding box center [485, 108] width 114 height 20
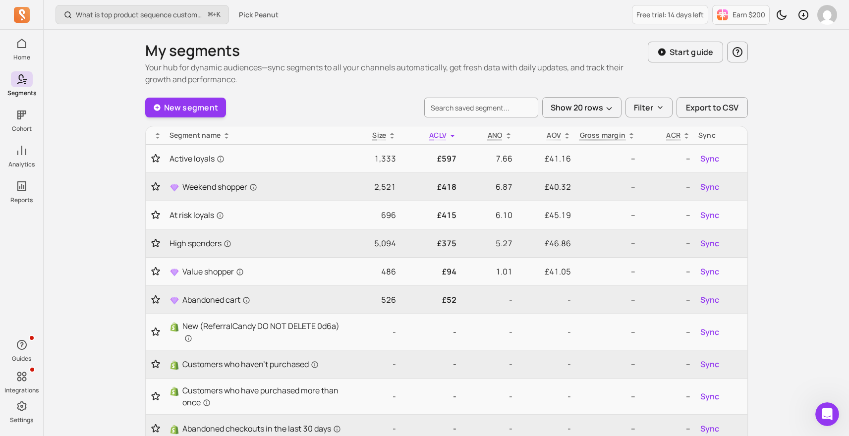
click at [90, 150] on div "What is top product sequence customer purchase the most in last 90 days? ⌘ + K …" at bounding box center [447, 295] width 806 height 590
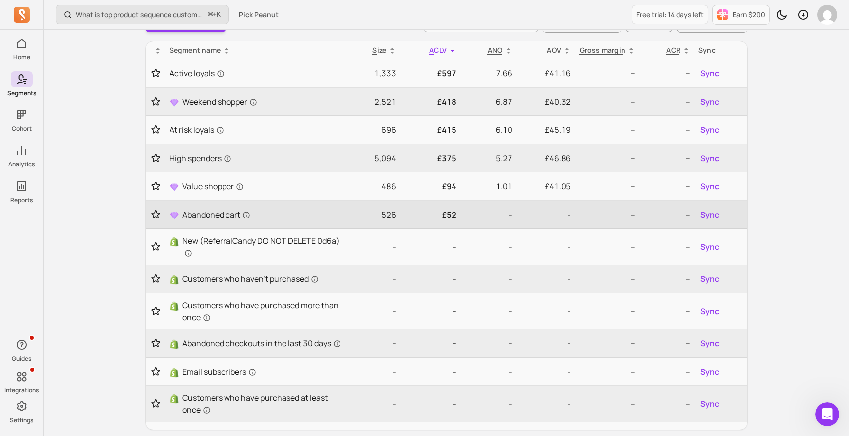
scroll to position [79, 0]
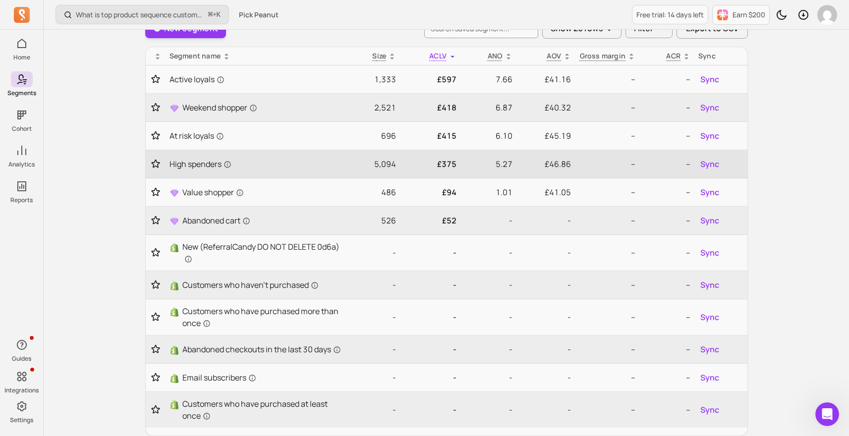
click at [376, 170] on td "5,094" at bounding box center [373, 164] width 55 height 28
click at [390, 170] on td "5,094" at bounding box center [373, 164] width 55 height 28
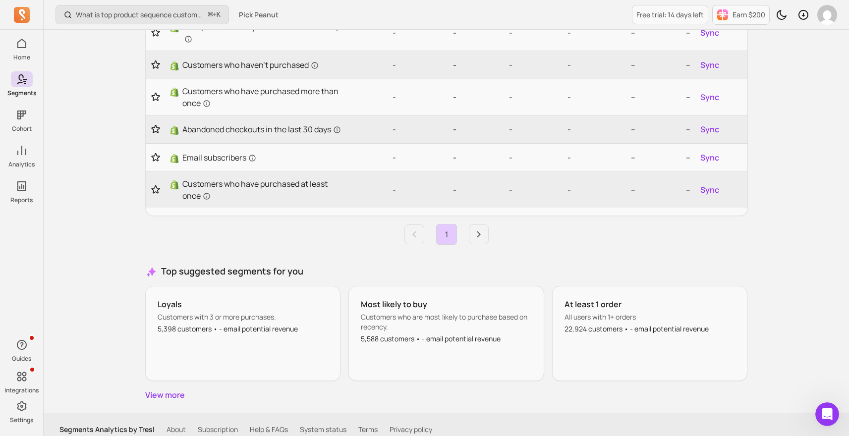
scroll to position [318, 0]
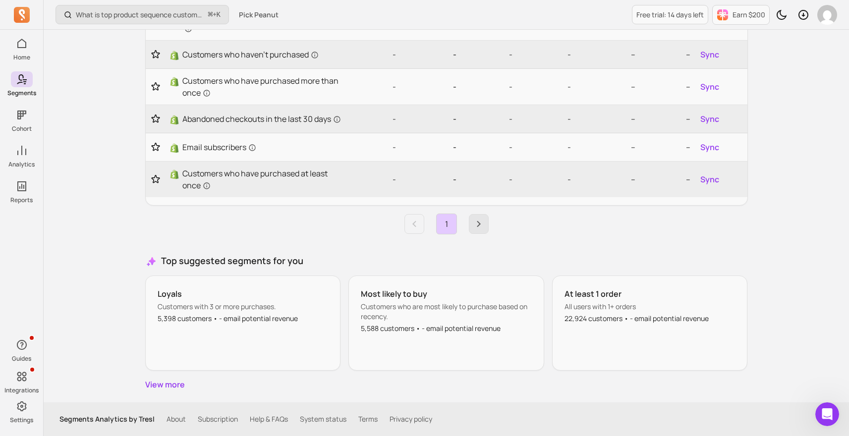
click at [474, 224] on icon "Next page" at bounding box center [479, 224] width 12 height 12
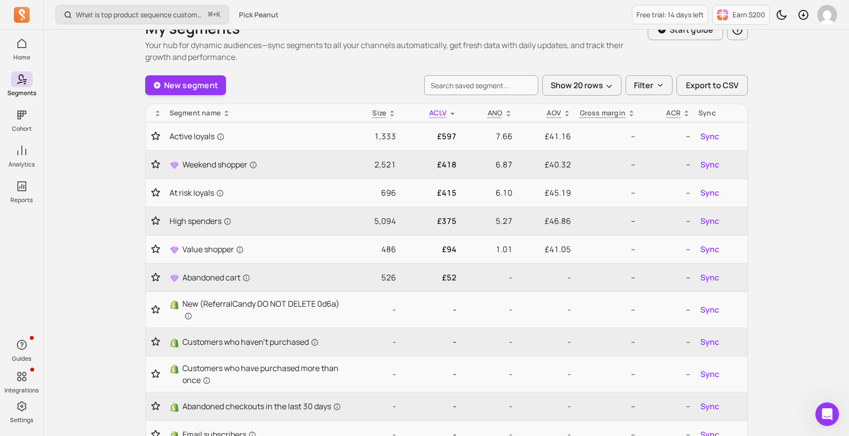
scroll to position [0, 0]
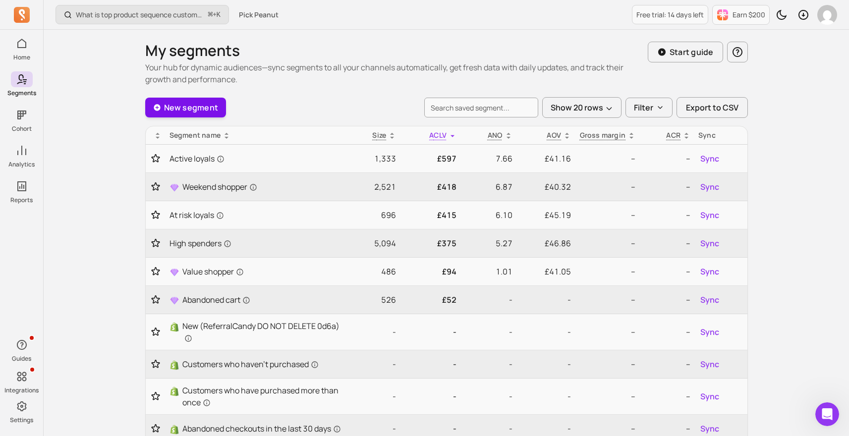
click at [181, 101] on link "New segment" at bounding box center [185, 108] width 81 height 20
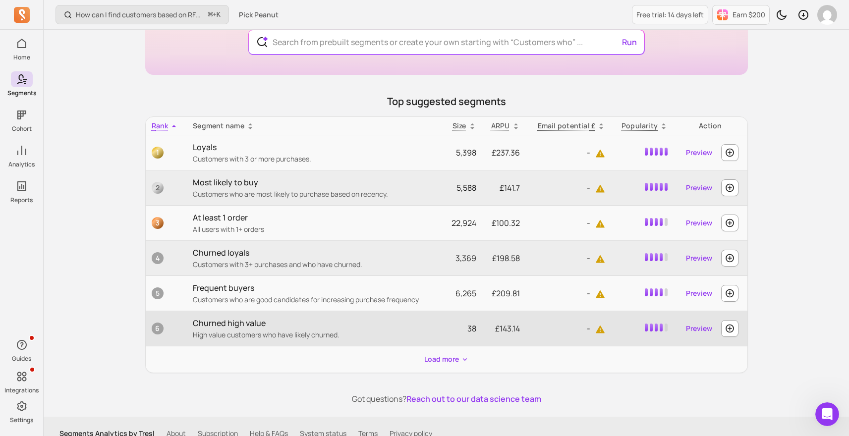
scroll to position [145, 0]
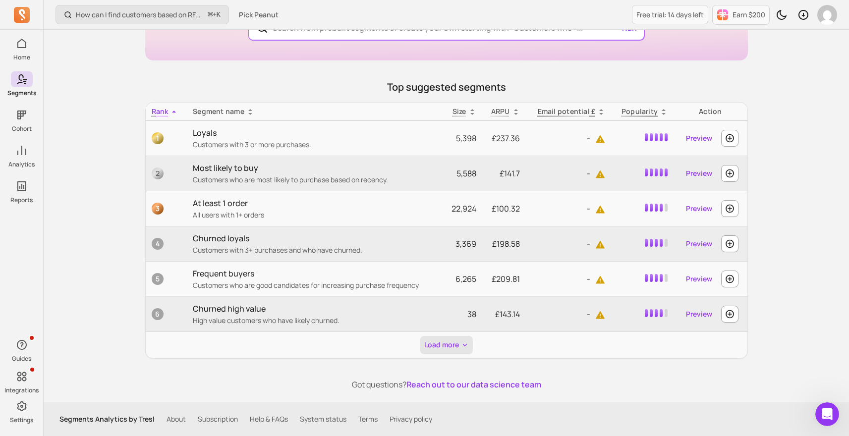
click at [457, 354] on button "Load more" at bounding box center [447, 345] width 53 height 18
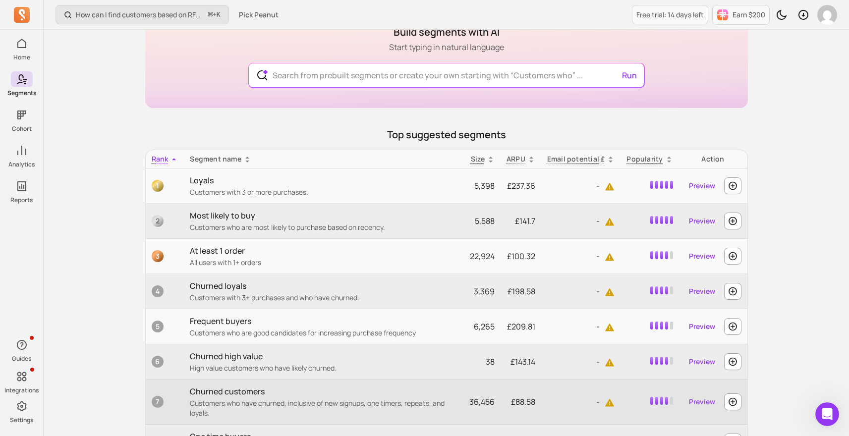
scroll to position [0, 0]
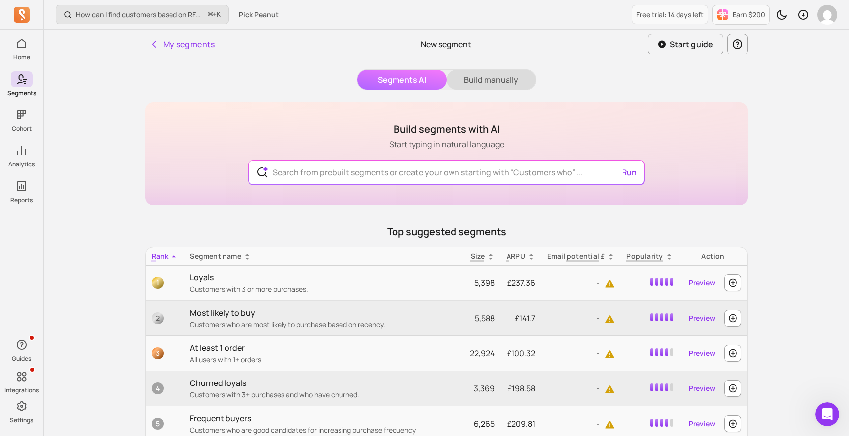
click at [478, 86] on button "Build manually" at bounding box center [491, 80] width 89 height 20
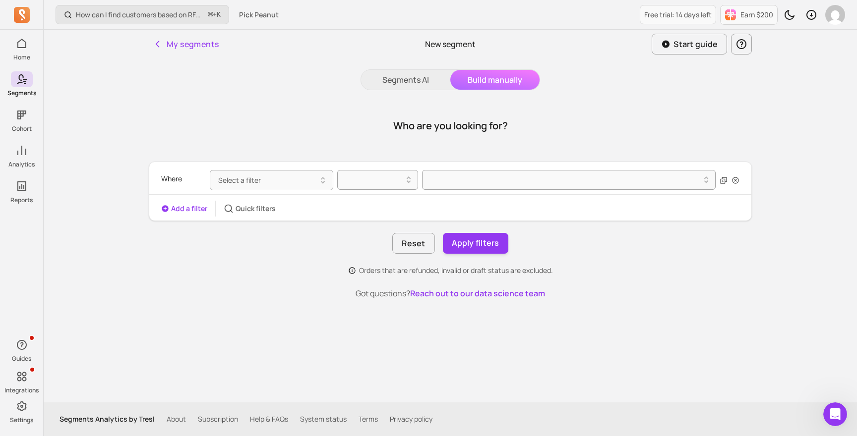
click at [357, 88] on div "Segments AI Build manually Who are you looking for? Where Select a filter Add a…" at bounding box center [450, 221] width 603 height 305
click at [373, 82] on button "Segments AI" at bounding box center [405, 80] width 89 height 20
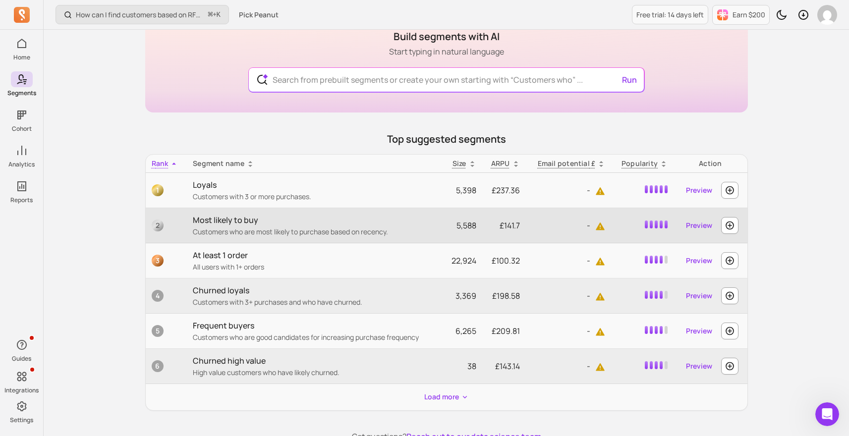
scroll to position [91, 0]
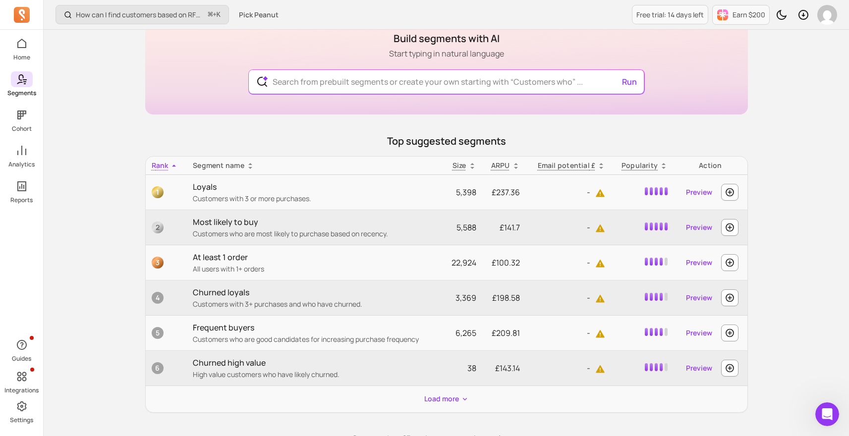
click at [17, 79] on icon at bounding box center [22, 79] width 12 height 12
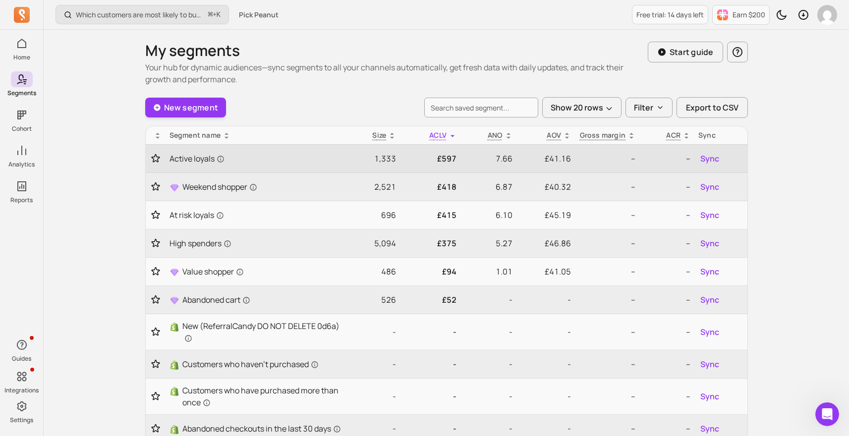
click at [556, 156] on p "£41.16" at bounding box center [546, 159] width 51 height 12
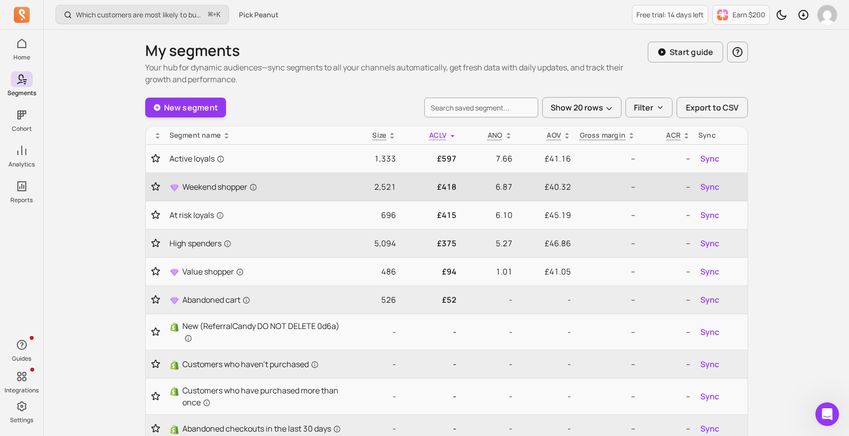
click at [556, 188] on p "£40.32" at bounding box center [546, 187] width 51 height 12
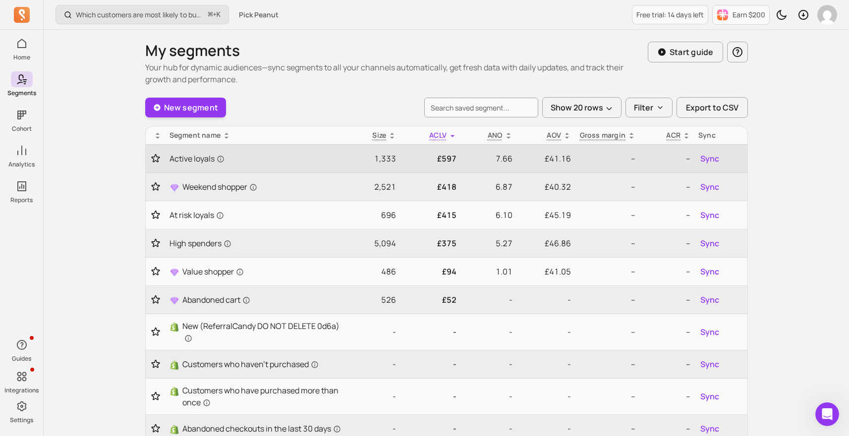
click at [556, 159] on p "£41.16" at bounding box center [546, 159] width 51 height 12
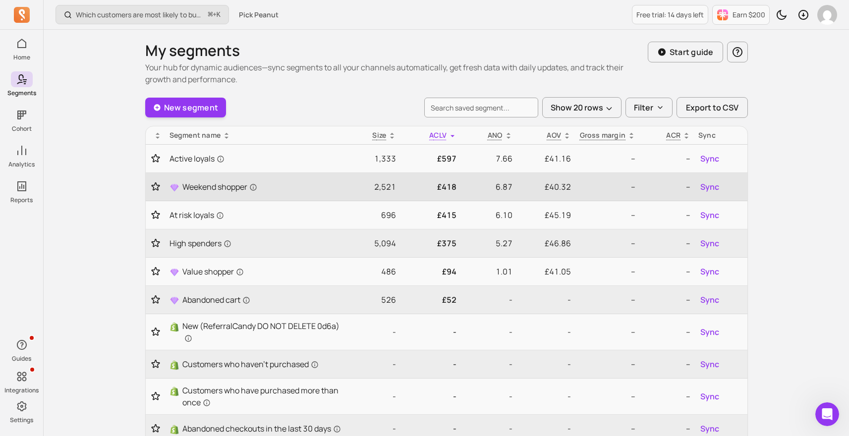
click at [558, 185] on p "£40.32" at bounding box center [546, 187] width 51 height 12
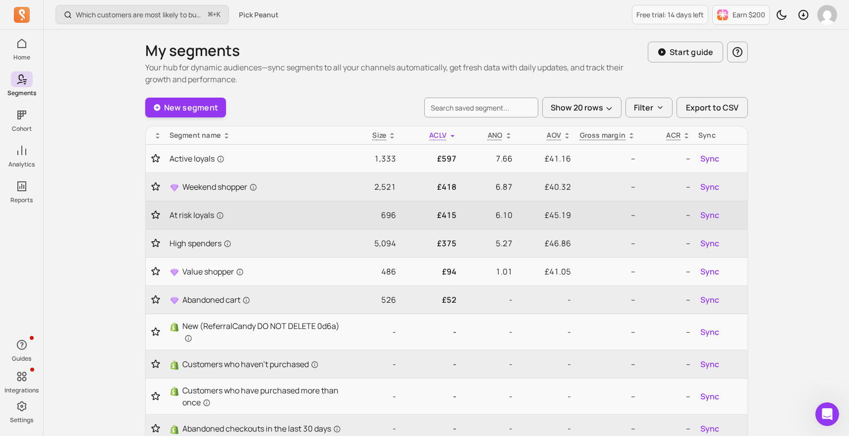
click at [558, 213] on p "£45.19" at bounding box center [546, 215] width 51 height 12
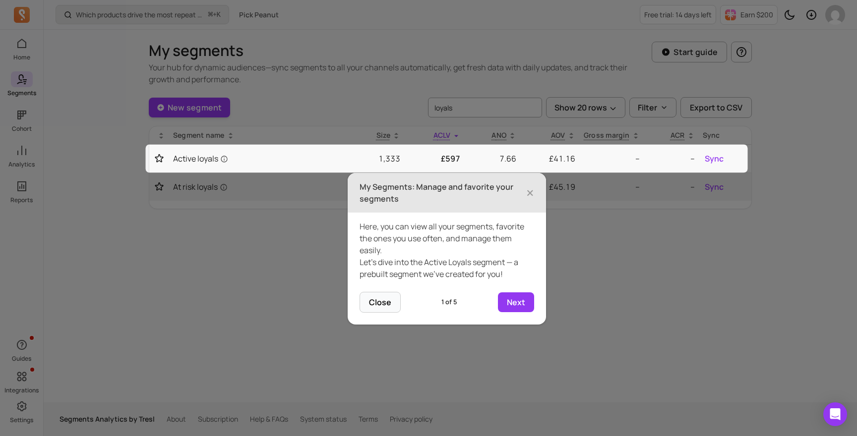
click at [123, 16] on icon at bounding box center [428, 218] width 857 height 436
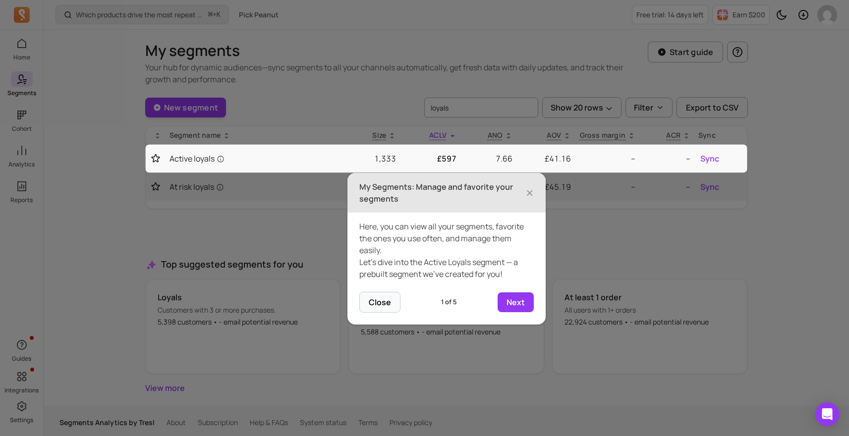
click at [147, 16] on icon at bounding box center [428, 218] width 857 height 436
click at [529, 194] on span "×" at bounding box center [530, 193] width 8 height 22
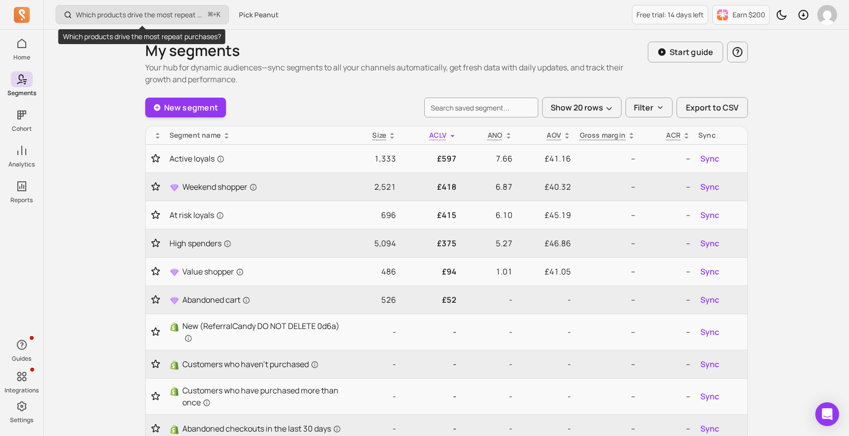
click at [130, 19] on p "Which products drive the most repeat purchases?" at bounding box center [140, 15] width 128 height 10
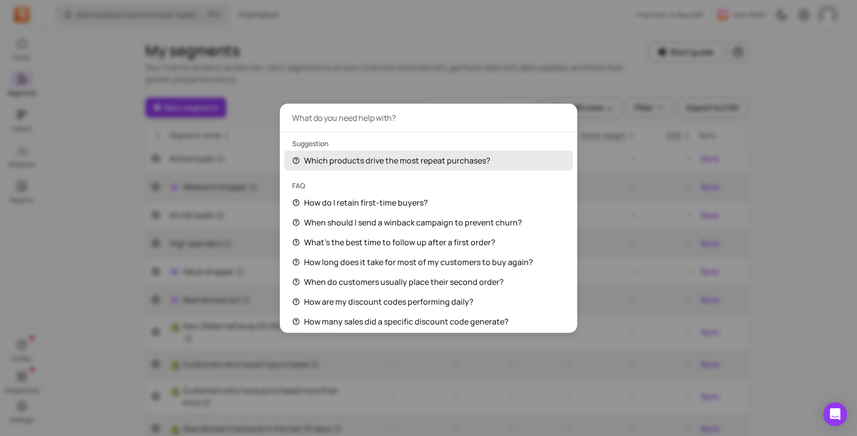
click at [367, 113] on input "Global Command Menu" at bounding box center [428, 118] width 297 height 28
click at [376, 168] on div "Which products drive the most repeat purchases?" at bounding box center [428, 161] width 289 height 20
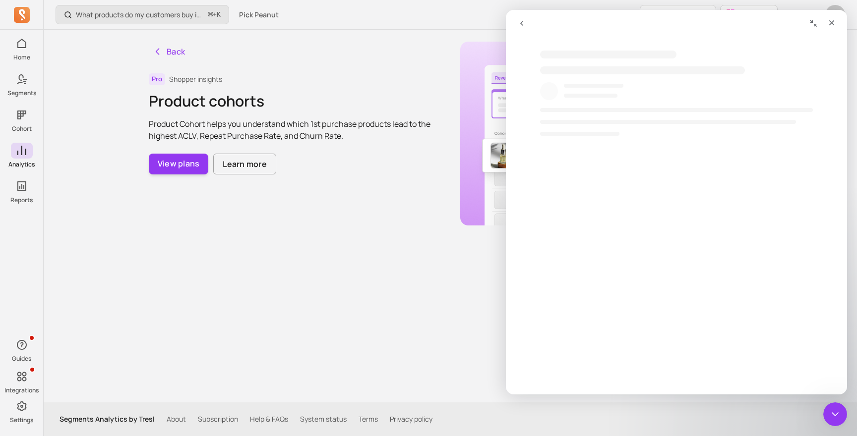
click at [343, 152] on div "Back Pro Shopper insights Product cohorts Product Cohort helps you understand w…" at bounding box center [295, 134] width 292 height 184
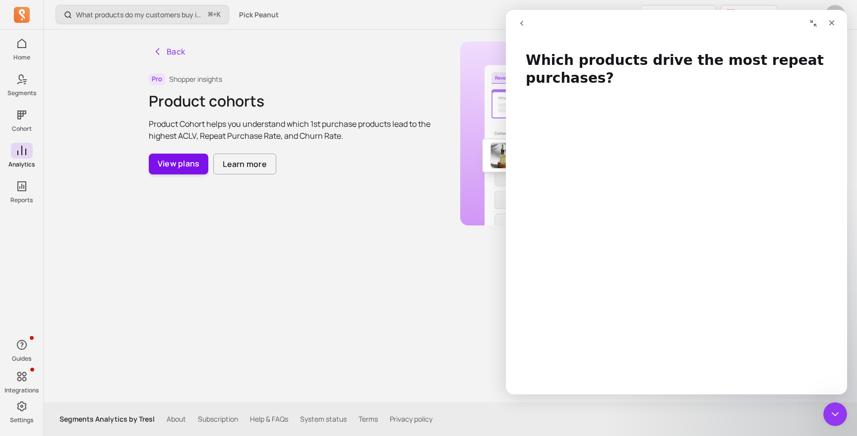
click at [178, 166] on button "View plans" at bounding box center [179, 164] width 60 height 21
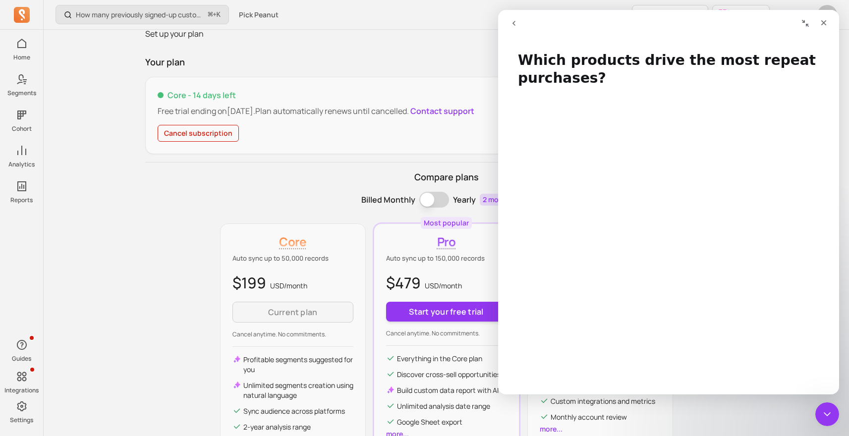
scroll to position [45, 0]
click at [829, 21] on div "Close" at bounding box center [824, 23] width 18 height 18
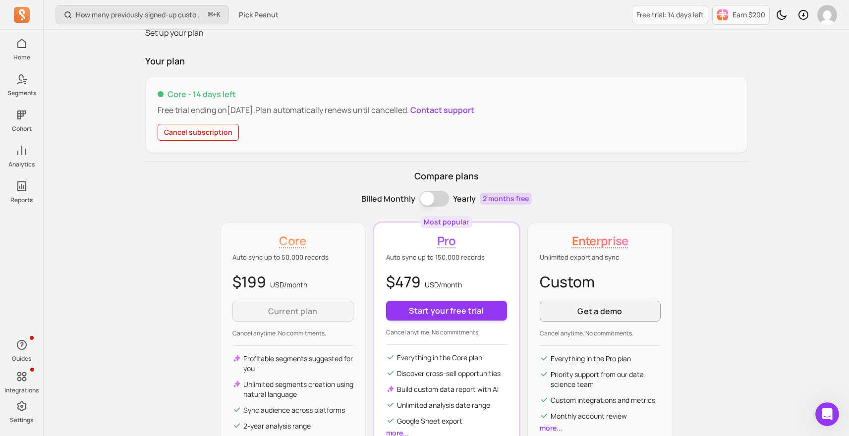
scroll to position [0, 0]
click at [298, 95] on p "Core - 14 days left" at bounding box center [447, 94] width 578 height 12
click at [290, 100] on div "Core - 14 days left Free trial ending on [DATE] . Plan automatically renews unt…" at bounding box center [447, 102] width 578 height 28
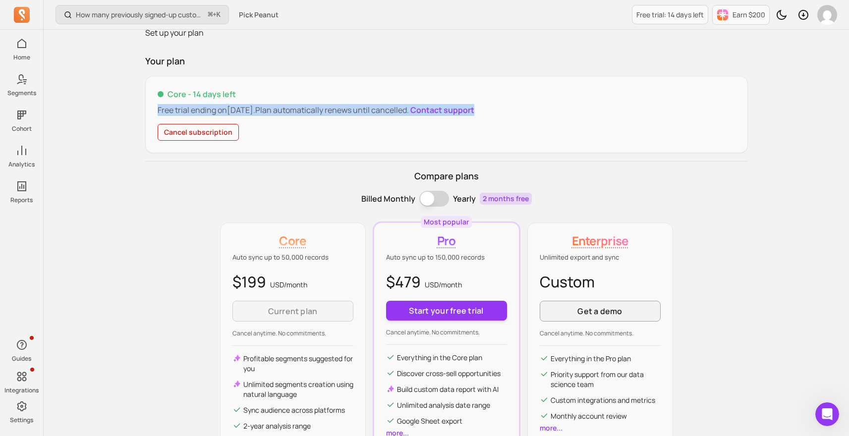
click at [290, 100] on div "Core - 14 days left Free trial ending on [DATE] . Plan automatically renews unt…" at bounding box center [447, 102] width 578 height 28
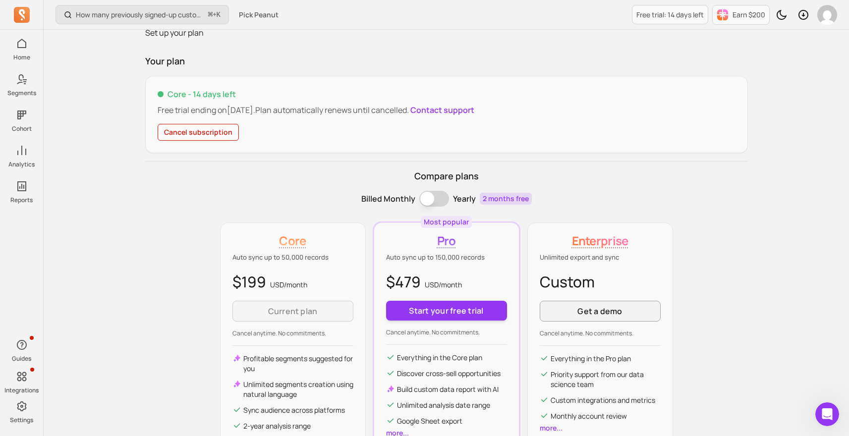
click at [360, 69] on div "Your plan Core - 14 days left Free trial ending on [DATE] . Plan automatically …" at bounding box center [446, 267] width 603 height 425
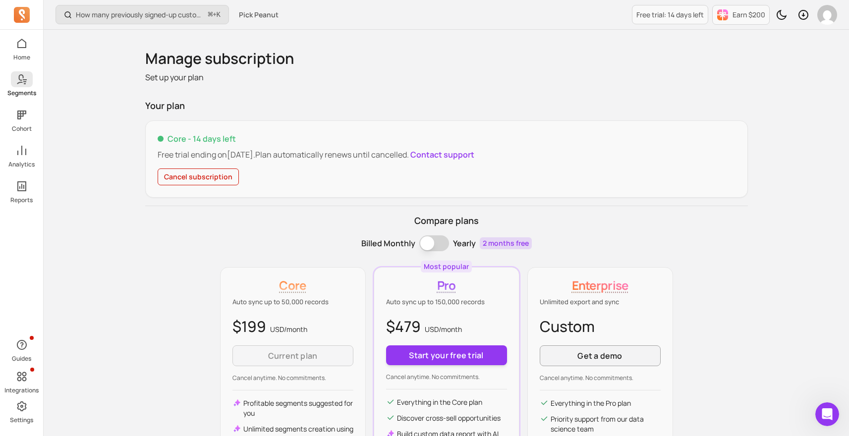
click at [26, 76] on icon at bounding box center [22, 79] width 12 height 12
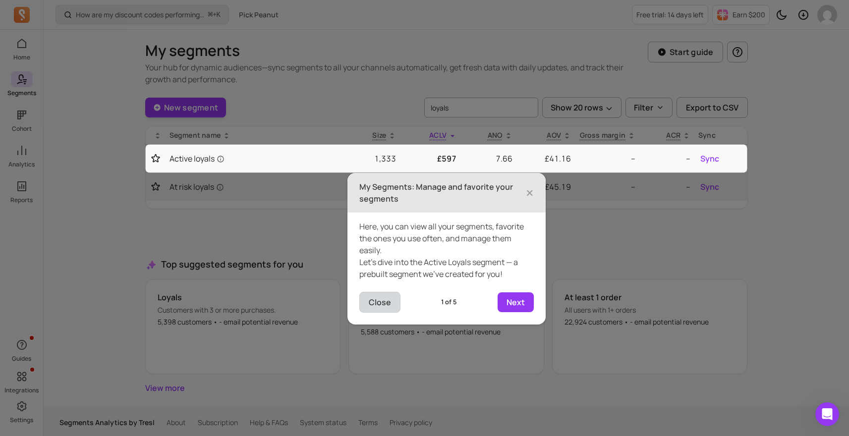
click at [387, 307] on button "Close" at bounding box center [380, 302] width 41 height 21
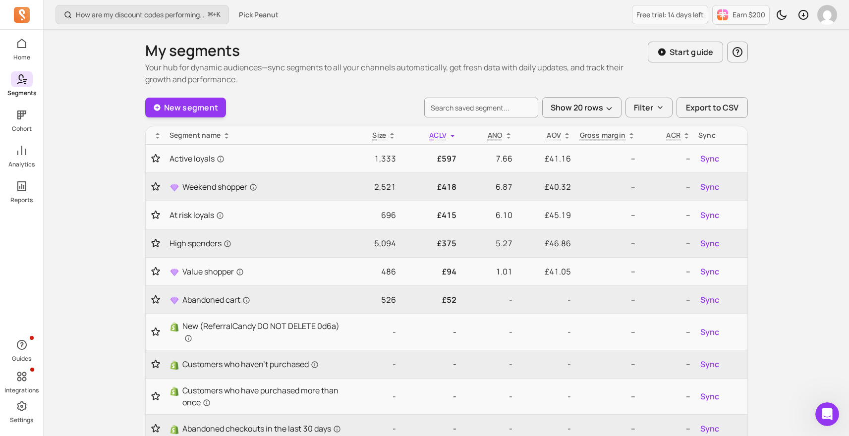
click at [6, 135] on div "Home Segments Cohort Analytics Reports" at bounding box center [21, 120] width 43 height 169
click at [13, 149] on span at bounding box center [22, 151] width 22 height 16
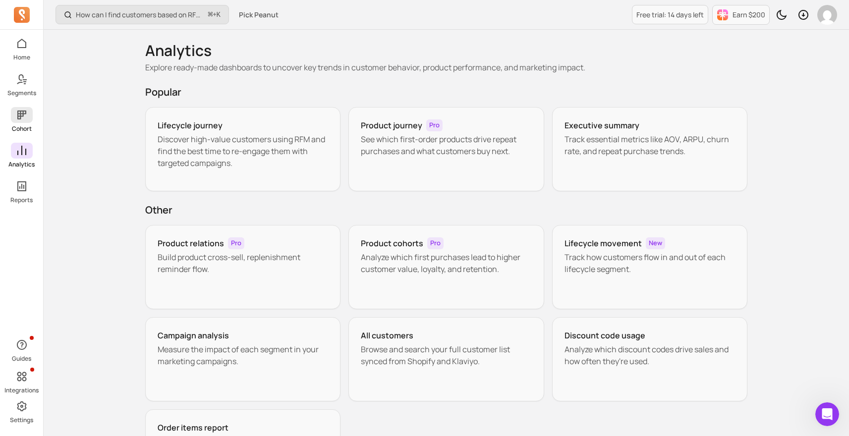
click at [28, 119] on span at bounding box center [22, 115] width 22 height 16
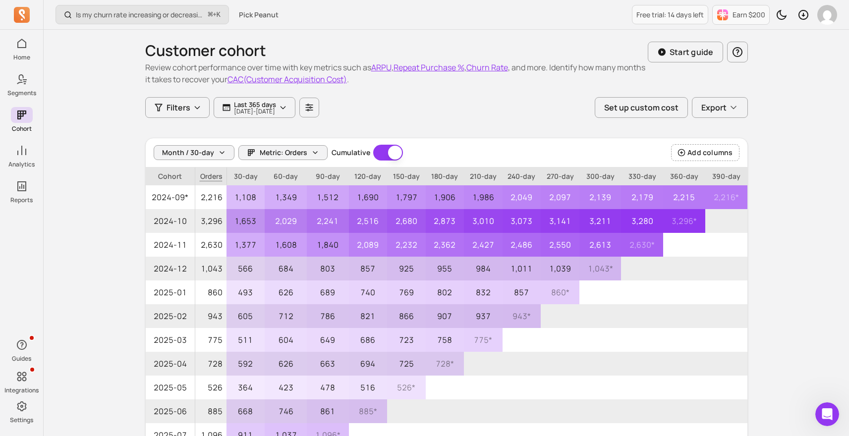
click at [803, 188] on div "Is my churn rate increasing or decreasing? ⌘ + K Pick Peanut Free trial: 14 day…" at bounding box center [447, 283] width 806 height 567
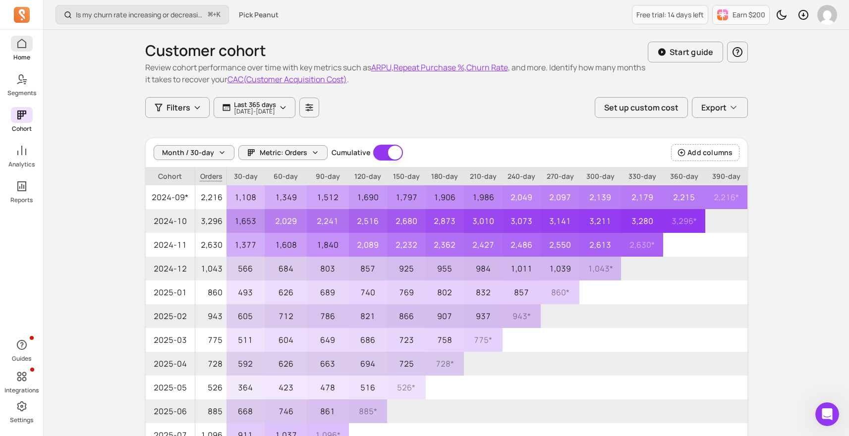
click at [20, 52] on link "Home" at bounding box center [21, 49] width 43 height 26
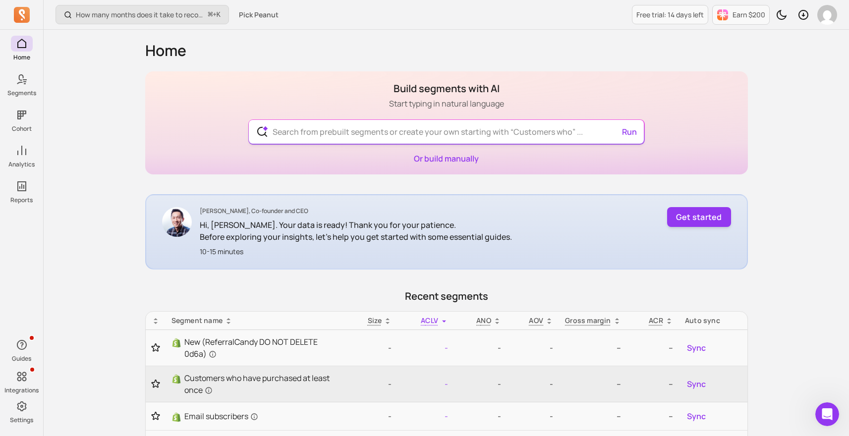
click at [408, 136] on input "text" at bounding box center [446, 132] width 363 height 24
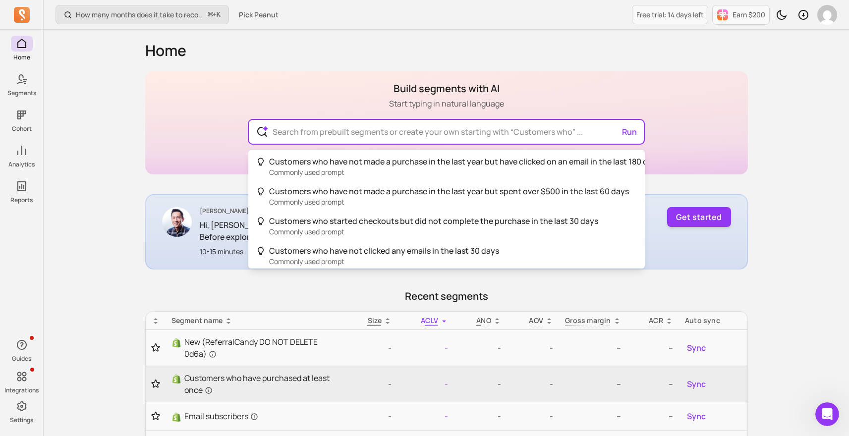
click at [192, 164] on div "Build segments with AI Start typing in natural language Run Customers who have …" at bounding box center [446, 122] width 603 height 103
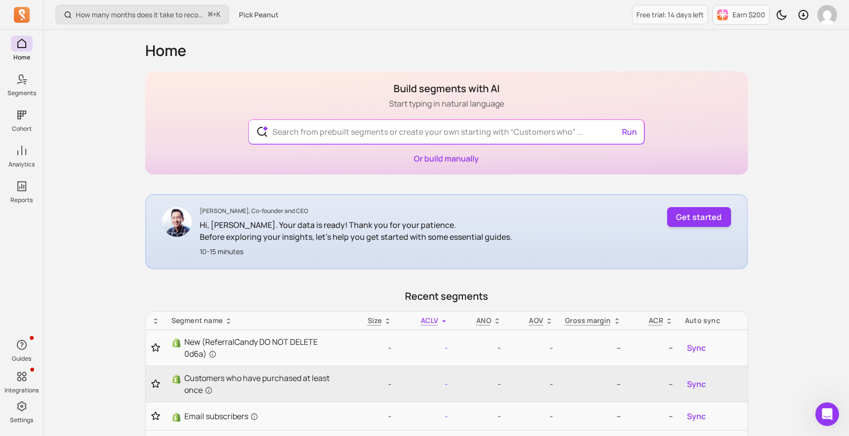
click at [294, 228] on p "Hi, [PERSON_NAME]. Your data is ready! Thank you for your patience." at bounding box center [356, 225] width 312 height 12
click at [294, 232] on p "Before exploring your insights, let's help you get started with some essential …" at bounding box center [356, 237] width 312 height 12
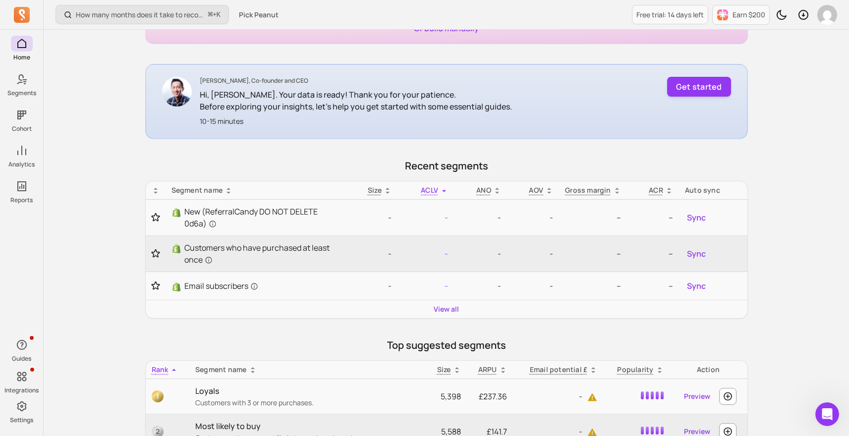
scroll to position [136, 0]
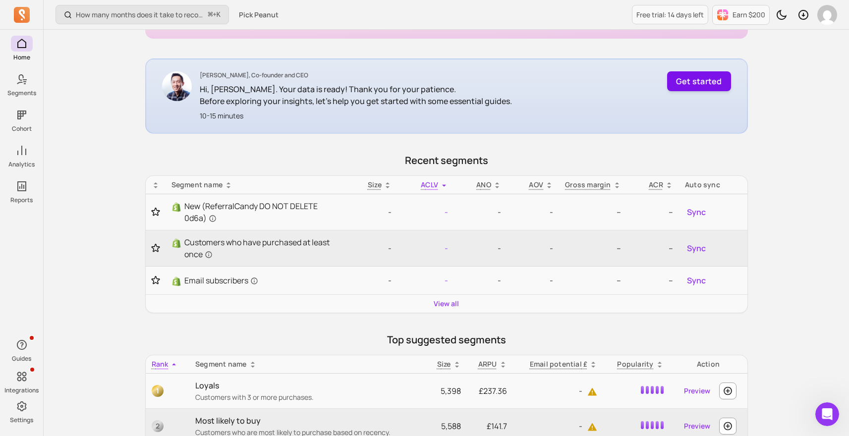
click at [691, 85] on button "Get started" at bounding box center [699, 81] width 64 height 20
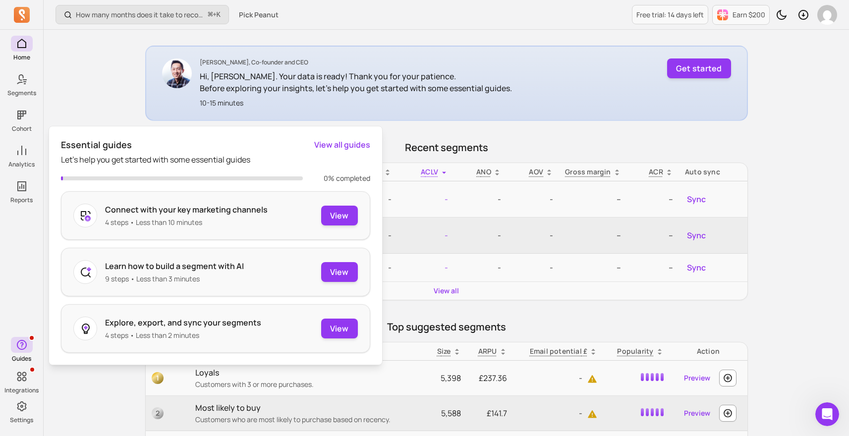
scroll to position [149, 0]
click at [460, 94] on div "[PERSON_NAME], Co-founder and CEO Hi, [PERSON_NAME]. Your data is ready! Thank …" at bounding box center [356, 84] width 312 height 50
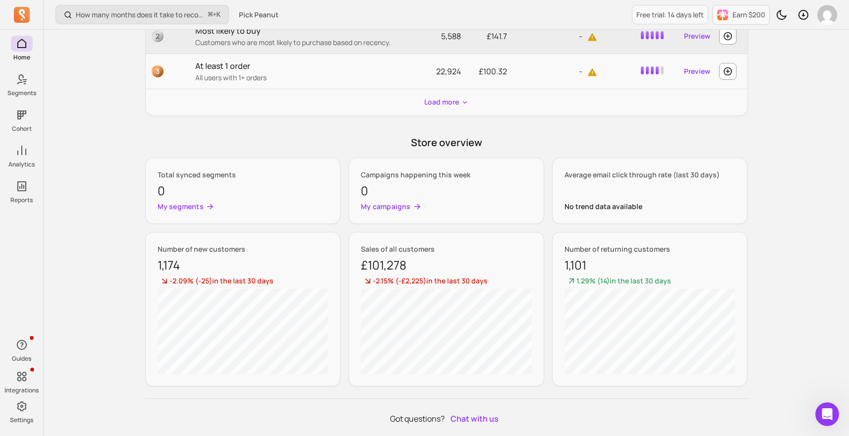
scroll to position [524, 0]
click at [593, 177] on p "Average email click through rate (last 30 days)" at bounding box center [650, 177] width 171 height 10
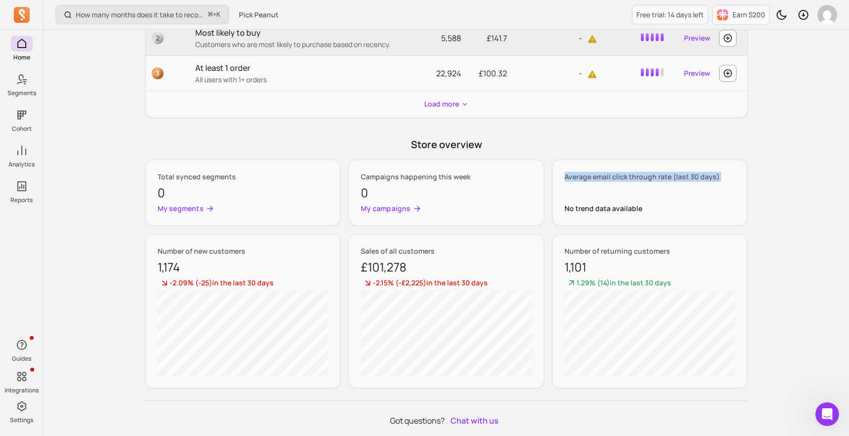
click at [593, 177] on p "Average email click through rate (last 30 days)" at bounding box center [650, 177] width 171 height 10
click at [721, 166] on div "Average email click through rate (last 30 days) No trend data available" at bounding box center [650, 193] width 196 height 66
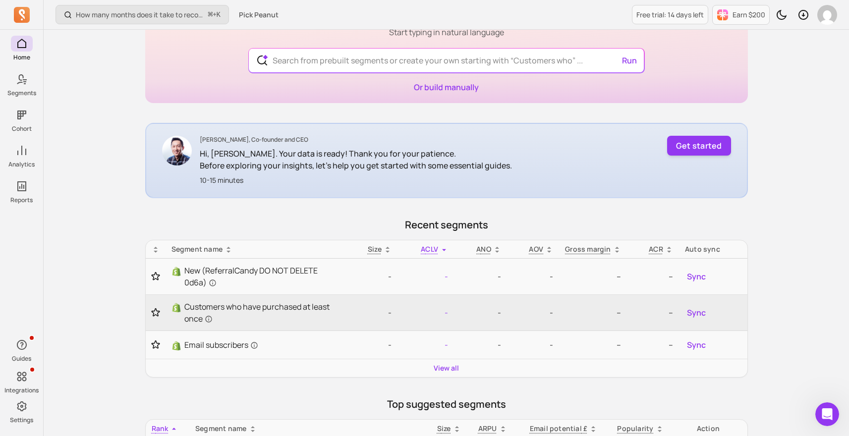
scroll to position [0, 0]
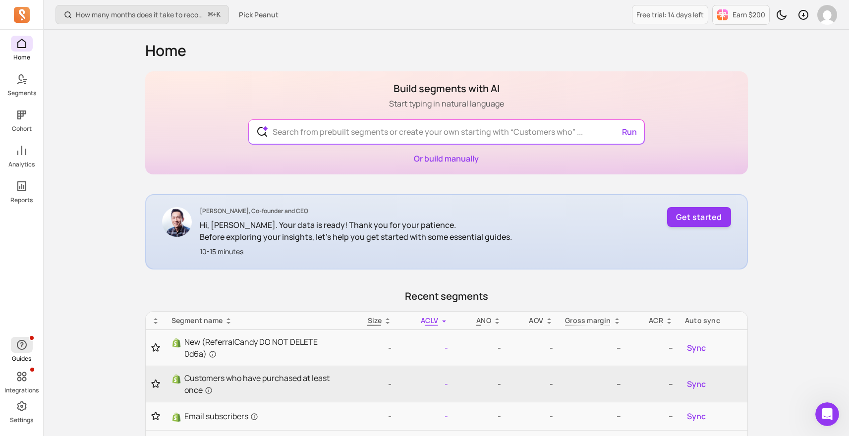
click at [15, 346] on span "button" at bounding box center [22, 345] width 22 height 16
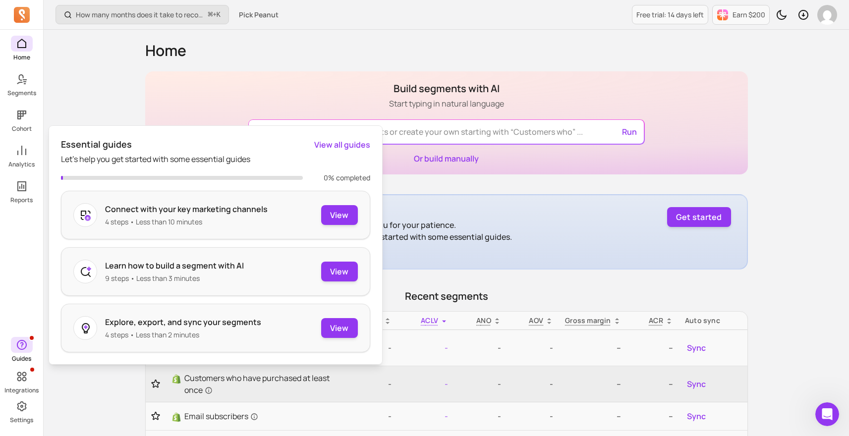
click at [28, 345] on span "button" at bounding box center [22, 345] width 22 height 16
